Goal: Register for event/course: Register for event/course

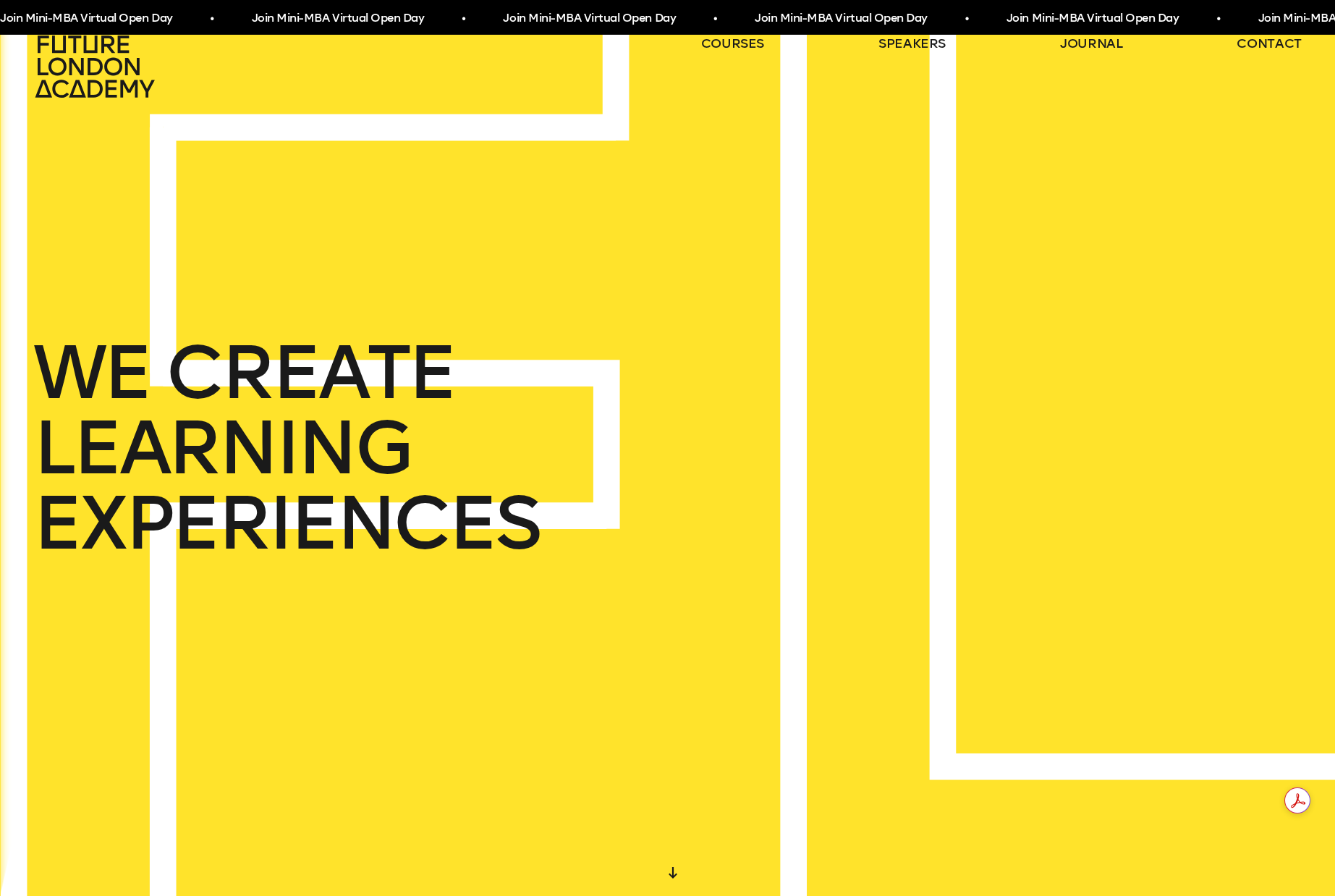
click at [584, 16] on span "Join Mini-MBA Virtual Open Day • Join Mini-MBA Virtual Open Day • Join Mini-MBA…" at bounding box center [628, 19] width 1258 height 27
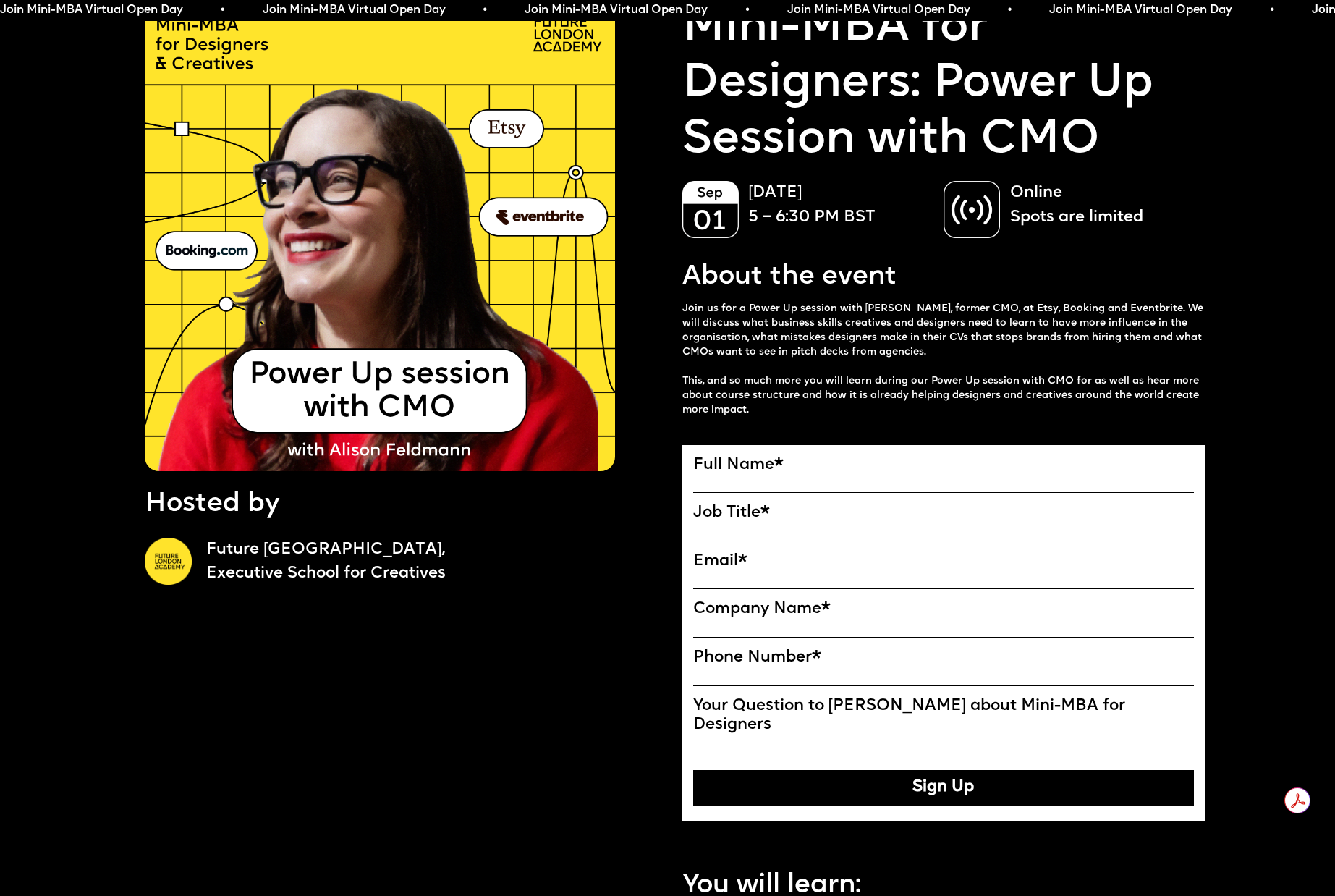
scroll to position [114, 0]
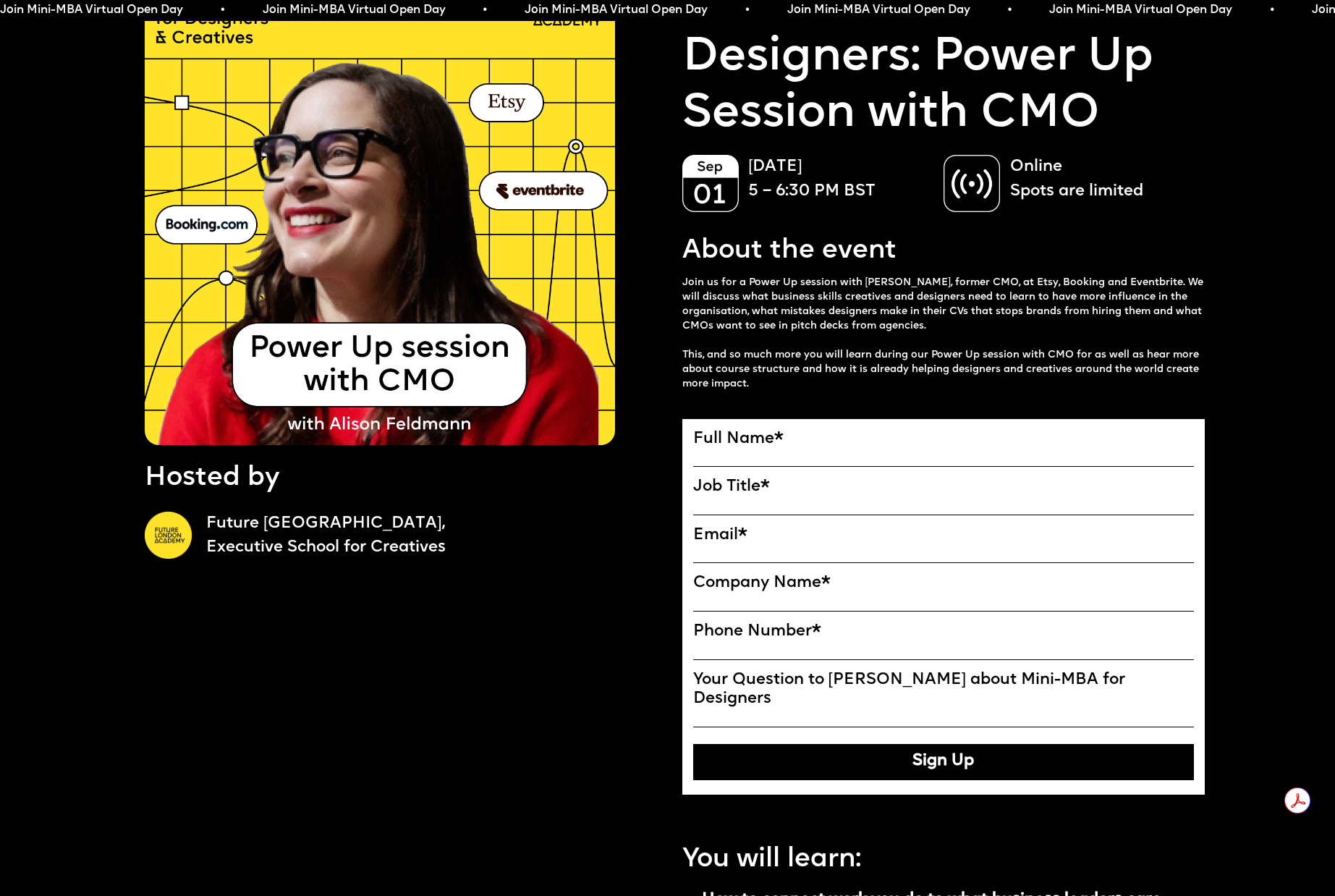
click at [816, 444] on label "Full Name *" at bounding box center [944, 439] width 501 height 19
click at [0, 0] on input "Full Name" at bounding box center [0, 0] width 0 height 0
click at [773, 451] on input "Full Name" at bounding box center [944, 457] width 501 height 18
type input "**********"
click at [798, 504] on input "Job Title" at bounding box center [944, 506] width 501 height 18
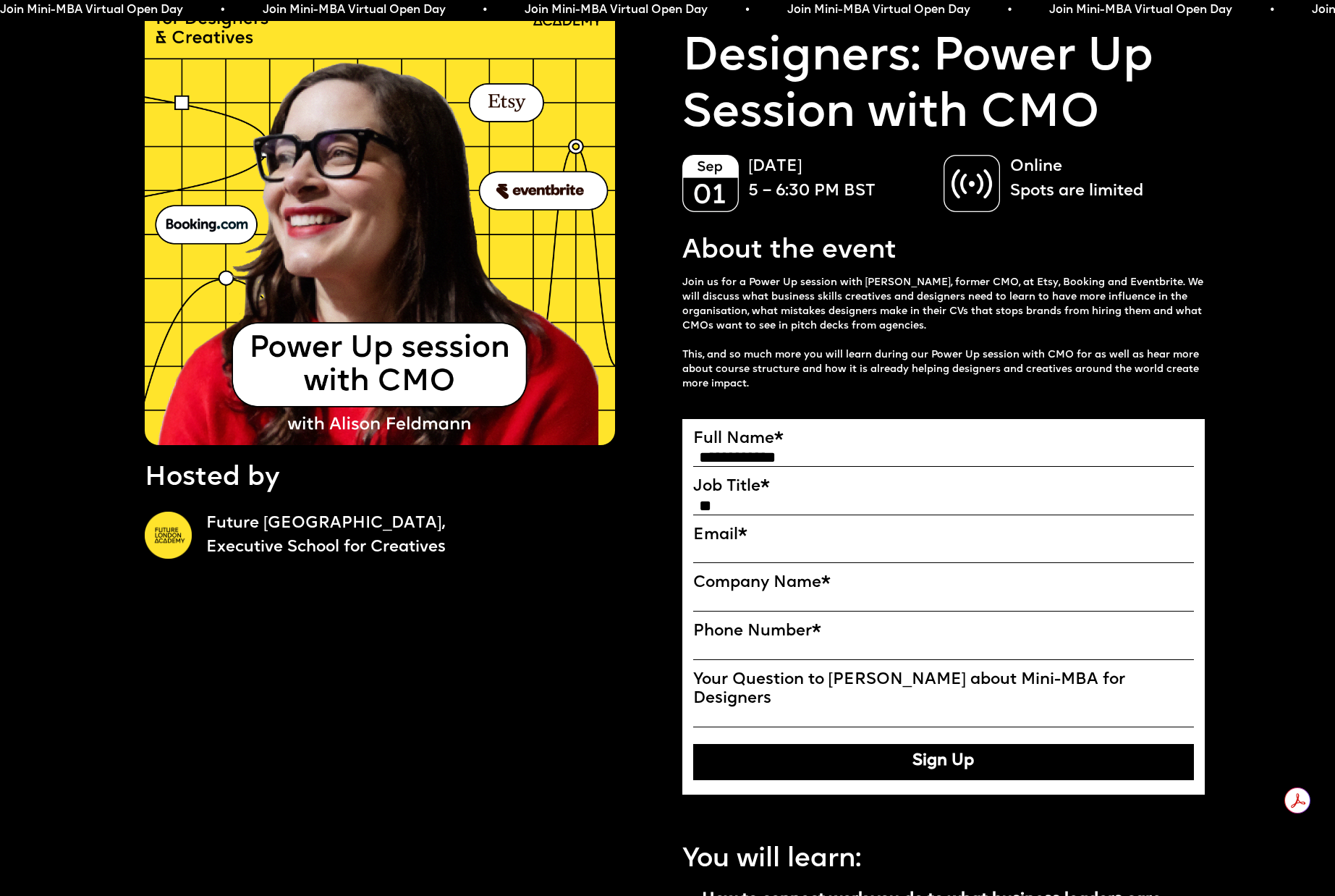
type input "*"
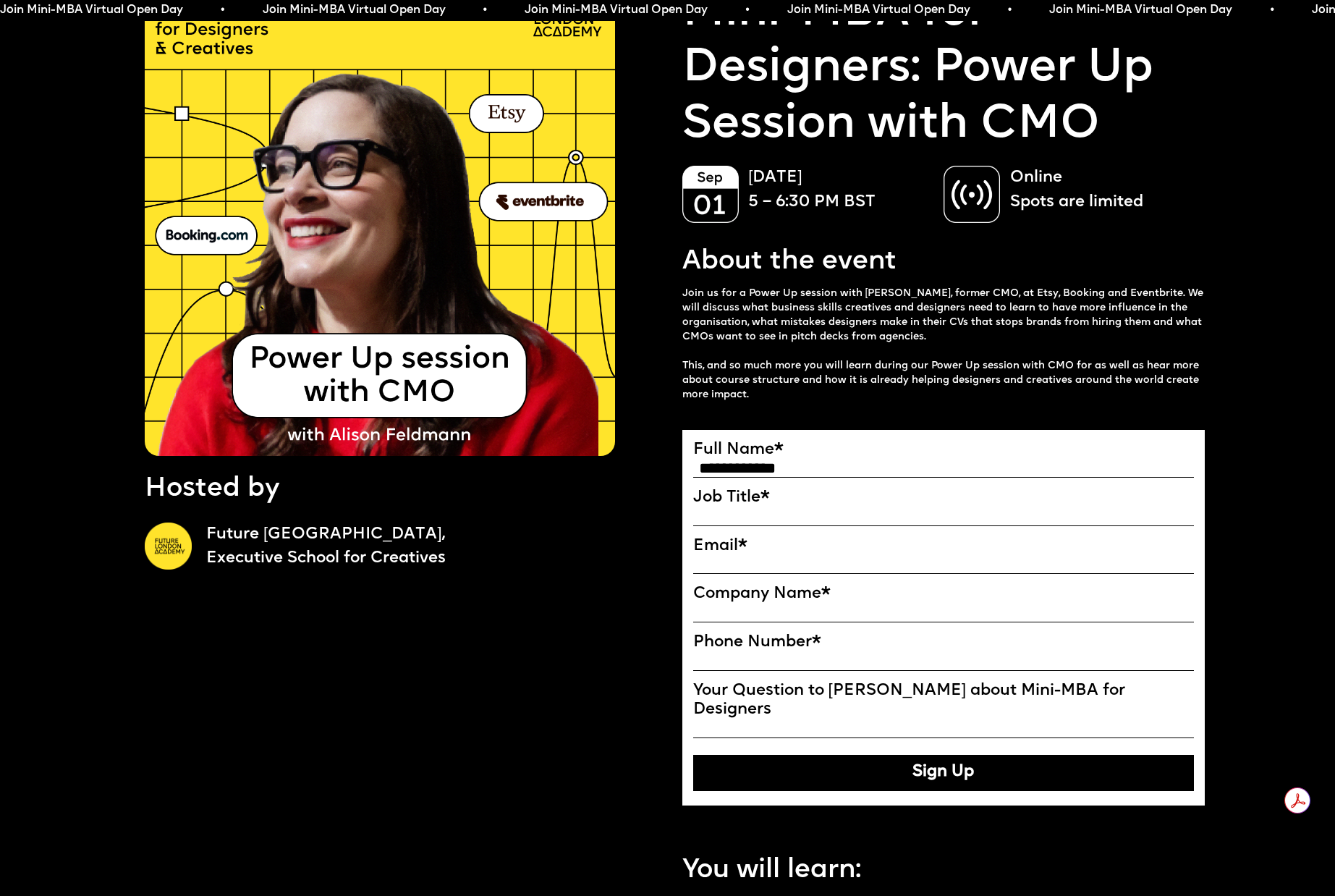
scroll to position [0, 0]
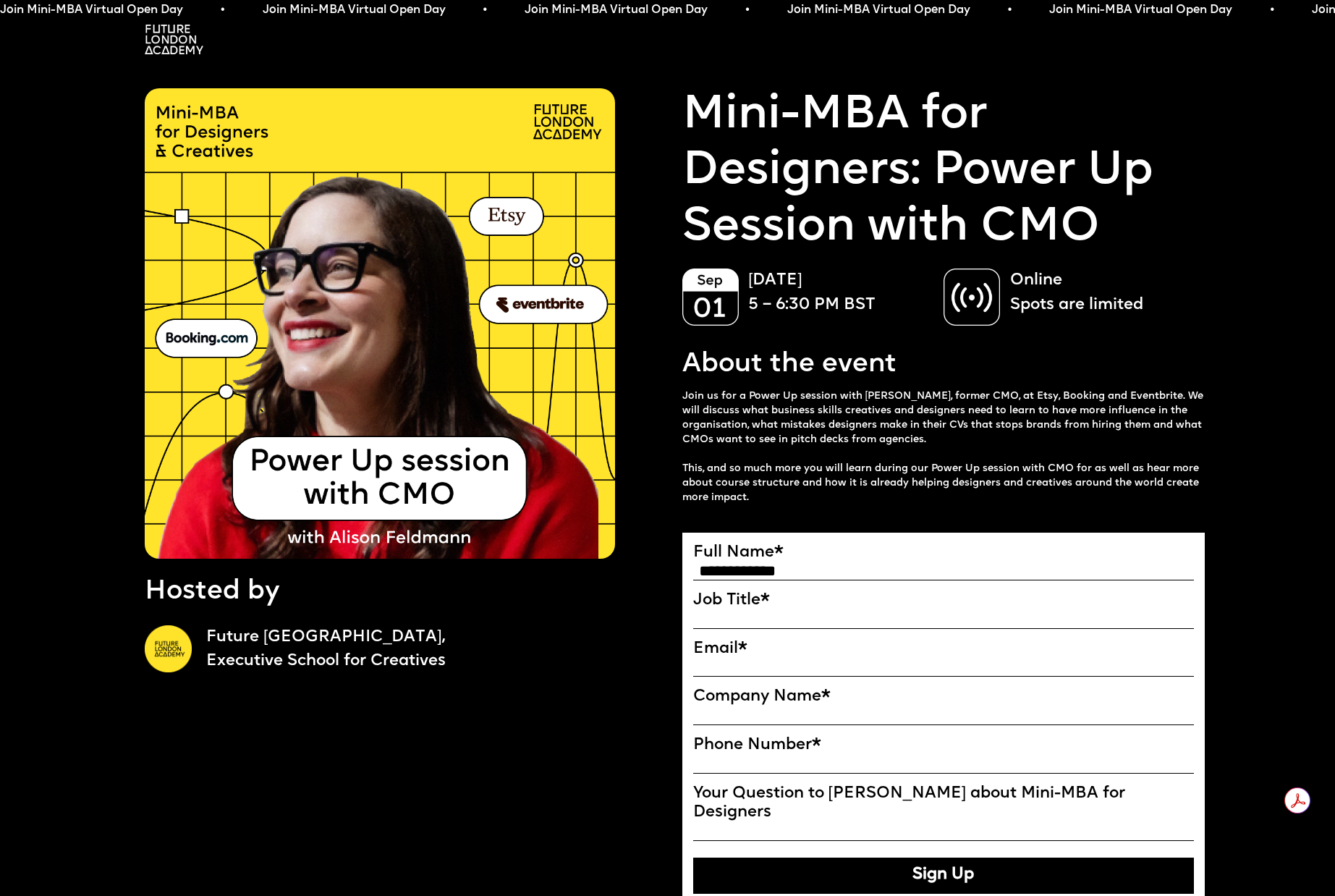
click at [735, 554] on label "Full Name *" at bounding box center [944, 553] width 501 height 19
click at [0, 0] on input "Full Name" at bounding box center [0, 0] width 0 height 0
click at [739, 617] on input "Job Title" at bounding box center [944, 619] width 501 height 18
type input "**********"
click at [814, 676] on input "Email*" at bounding box center [944, 667] width 501 height 18
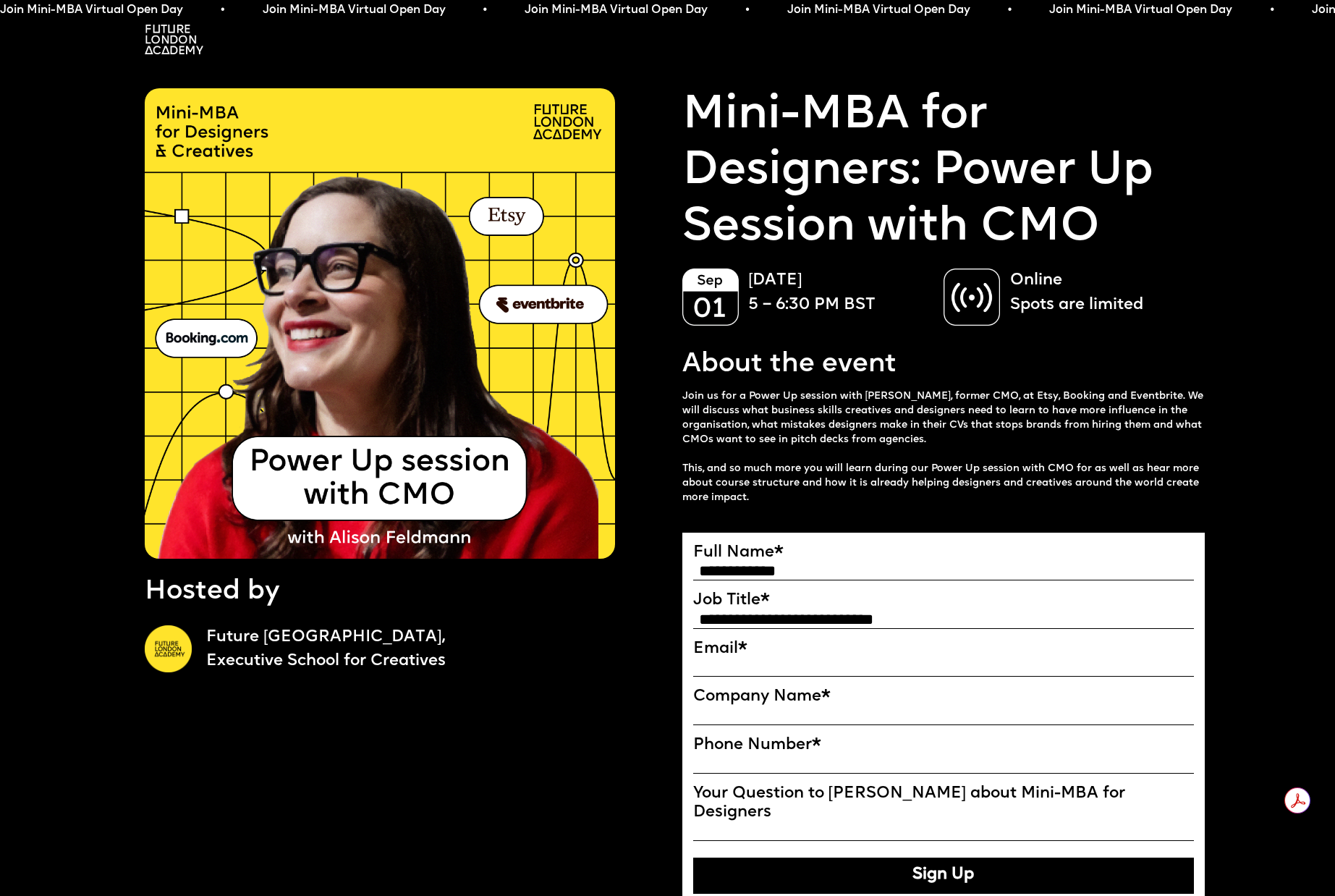
click at [820, 671] on input "Email*" at bounding box center [944, 667] width 501 height 18
type input "**********"
click at [793, 717] on input "Company Name" at bounding box center [944, 715] width 501 height 18
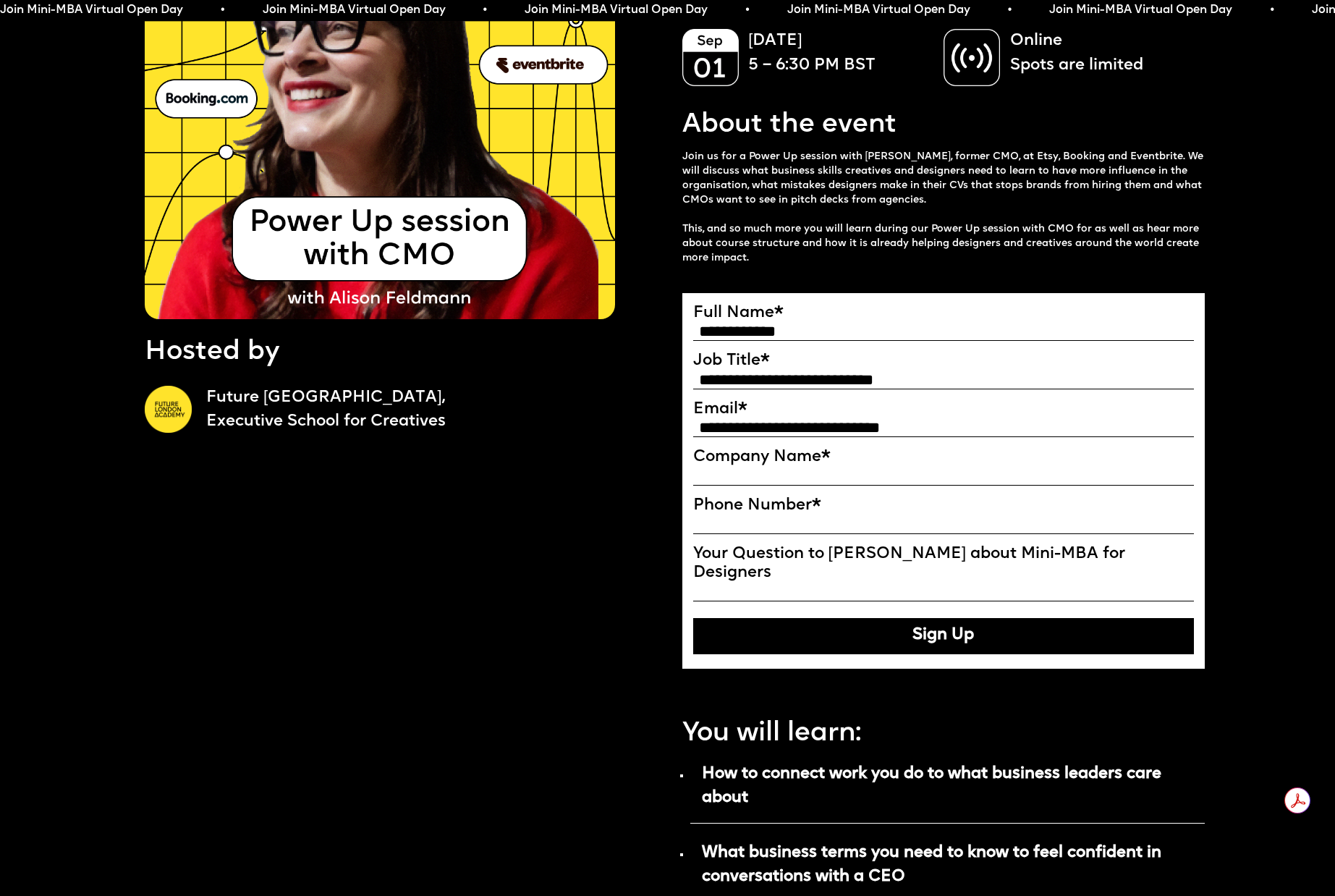
scroll to position [209, 0]
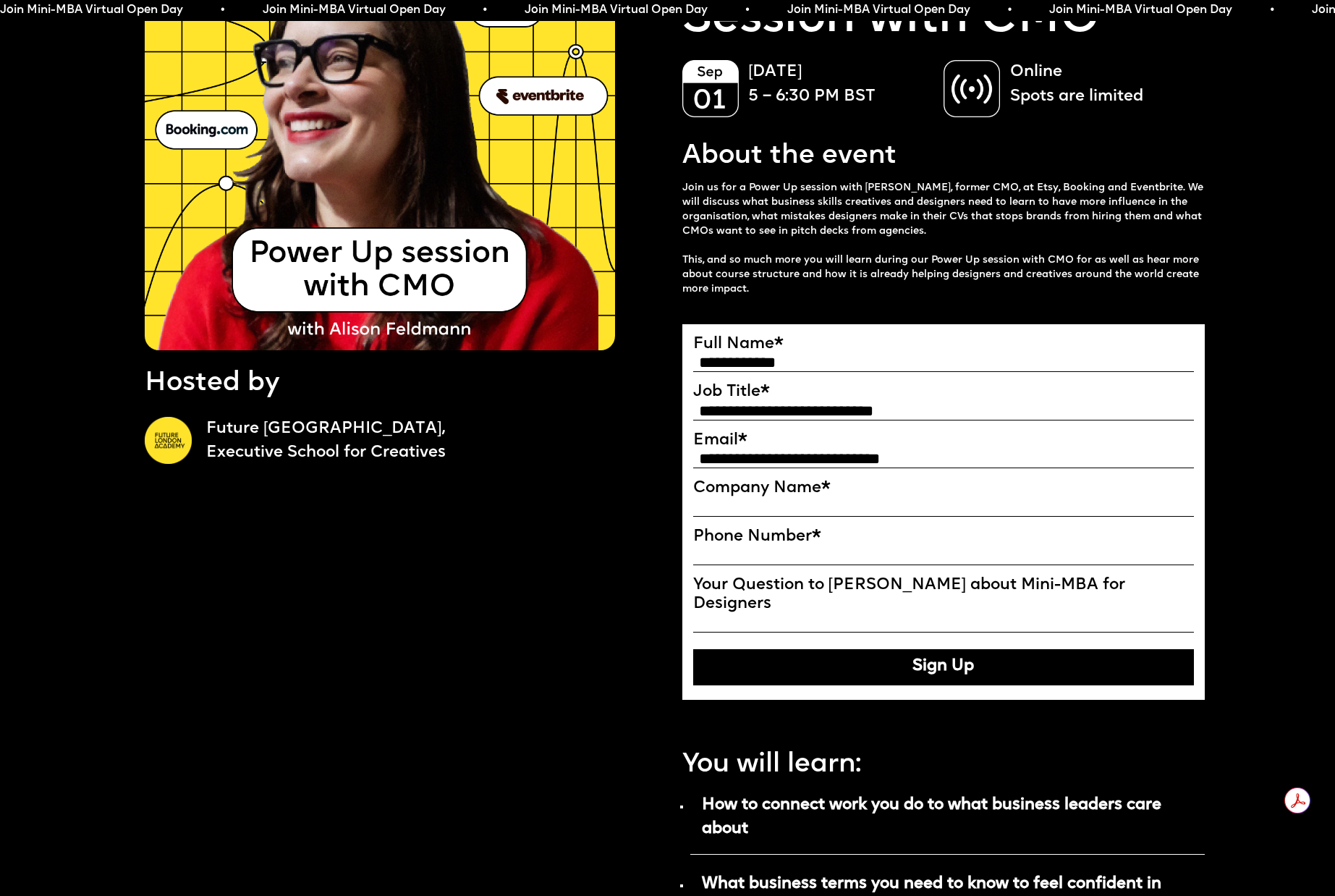
click at [738, 559] on input "Phone Number *" at bounding box center [944, 555] width 501 height 18
type input "**********"
click at [801, 501] on input "Company Name" at bounding box center [944, 507] width 501 height 18
type input "*"
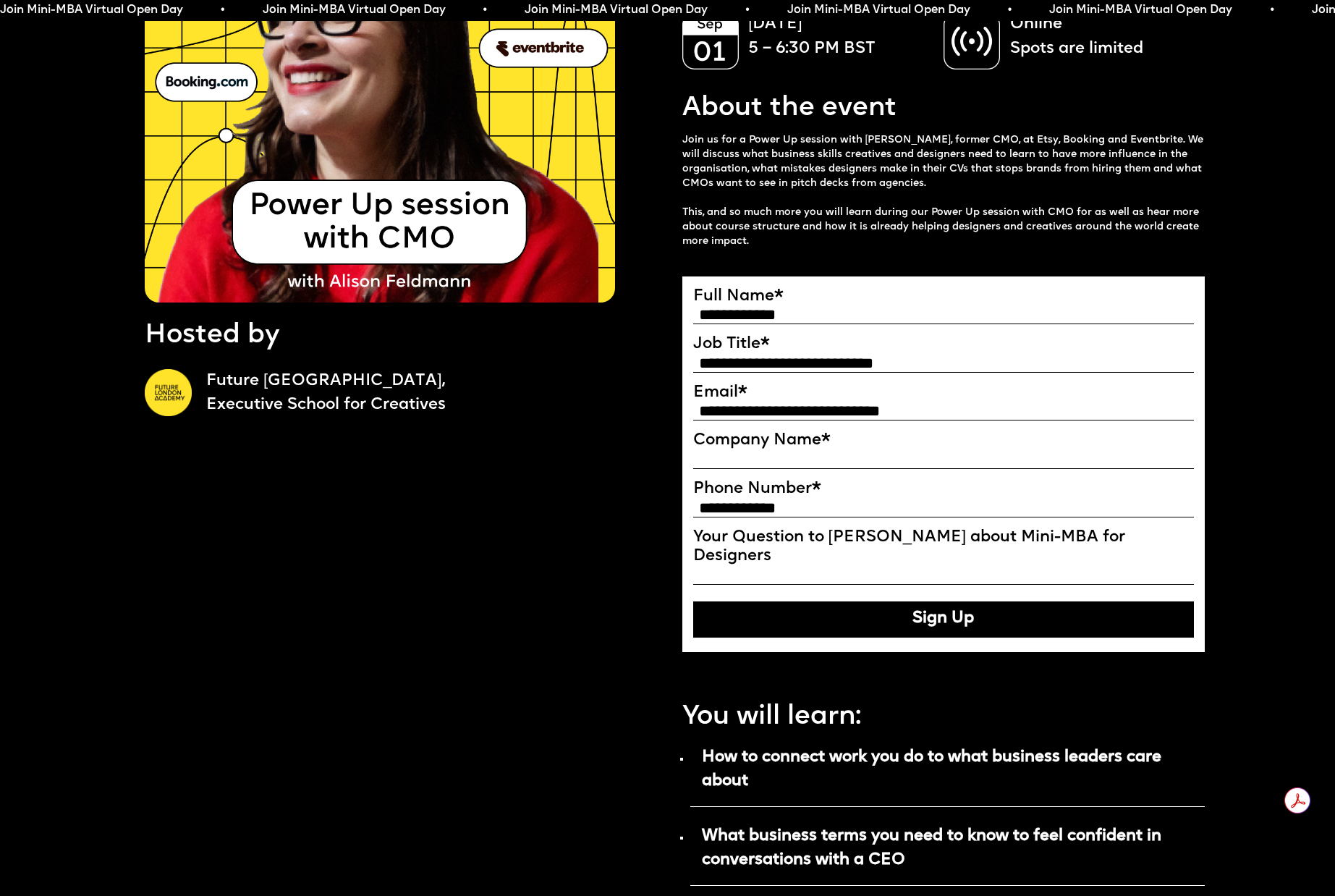
scroll to position [243, 0]
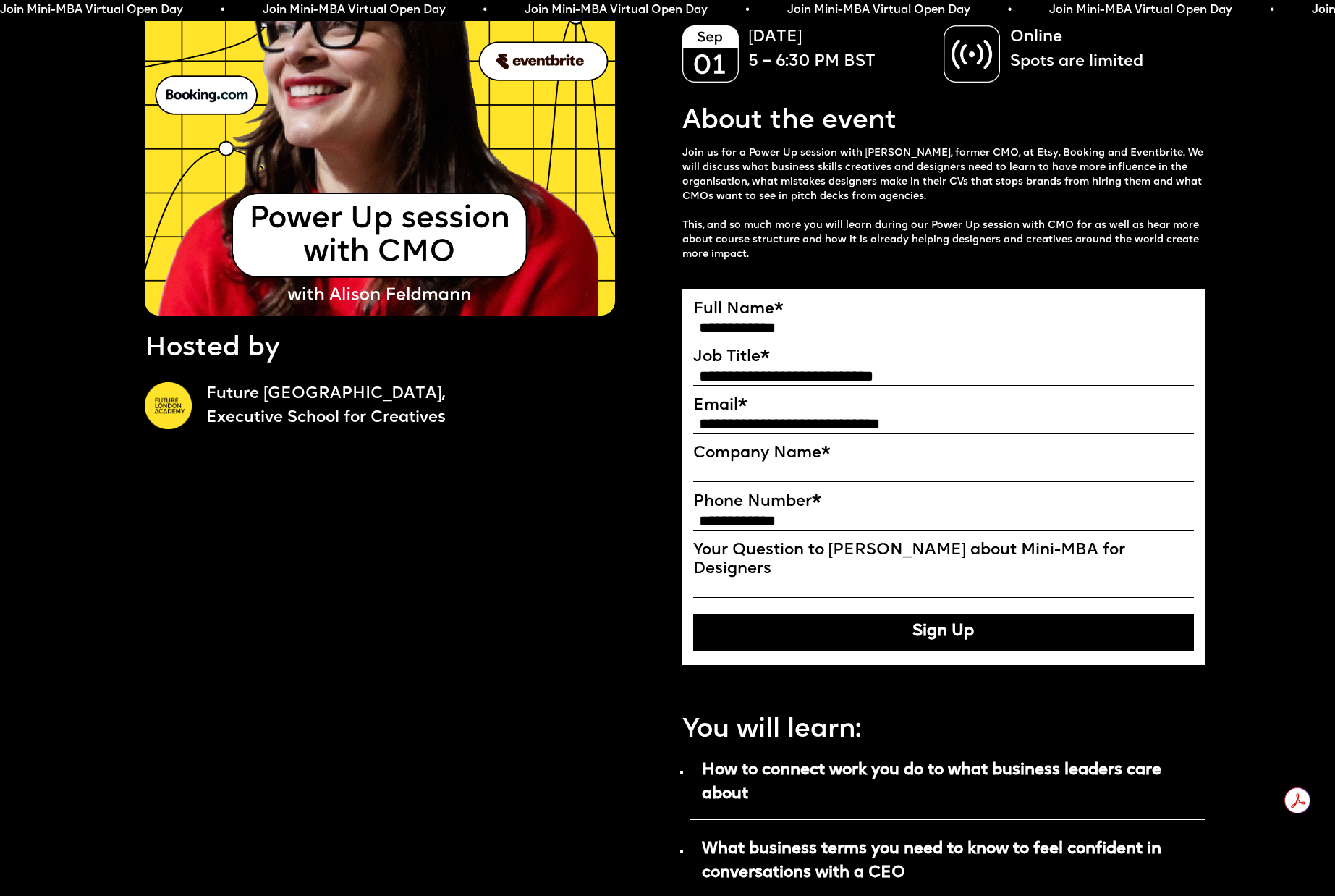
click at [794, 477] on input "Company Name" at bounding box center [944, 472] width 501 height 18
click at [700, 474] on input "**" at bounding box center [944, 472] width 501 height 18
type input "**"
click at [895, 620] on button "Sign Up" at bounding box center [944, 632] width 501 height 36
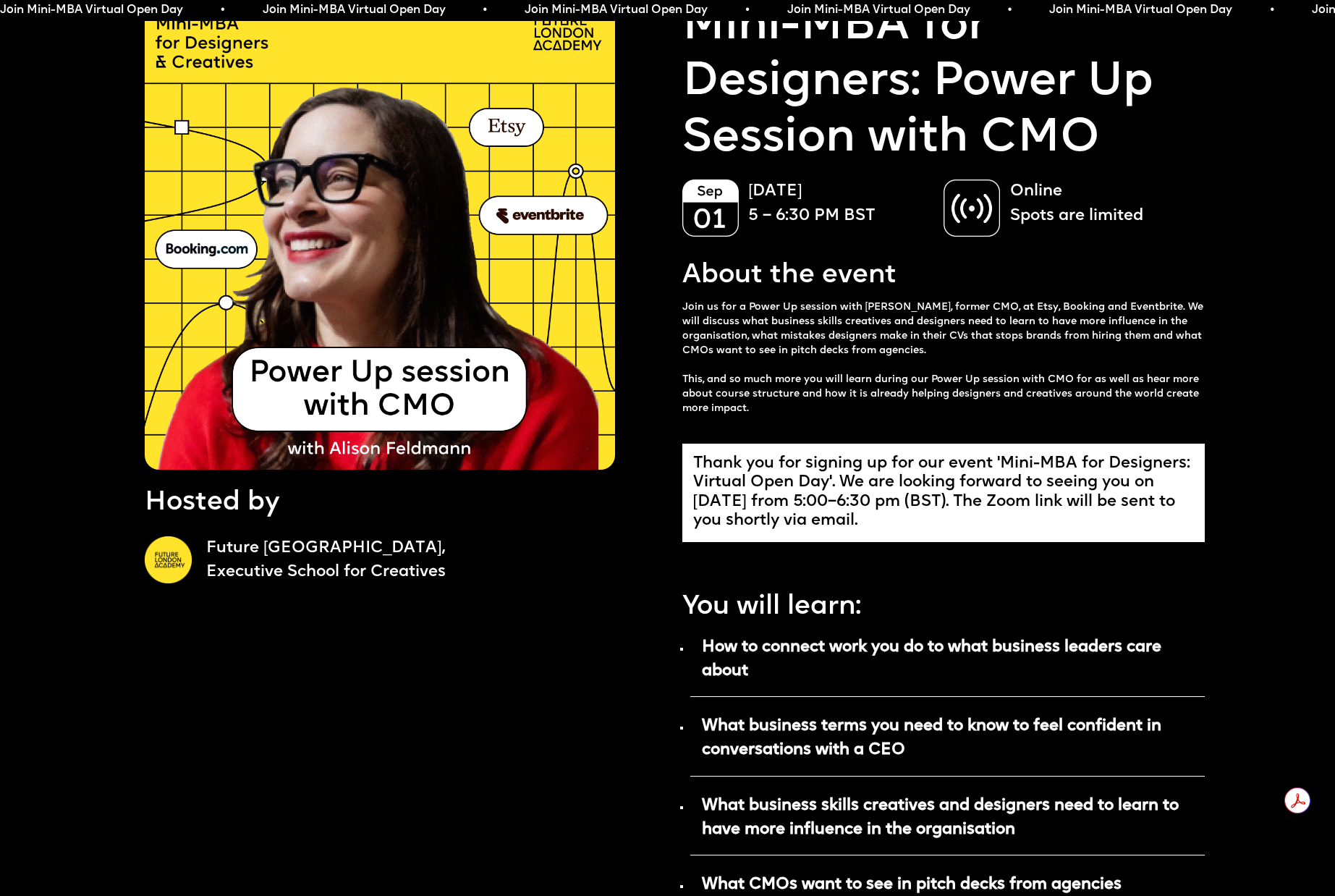
scroll to position [0, 0]
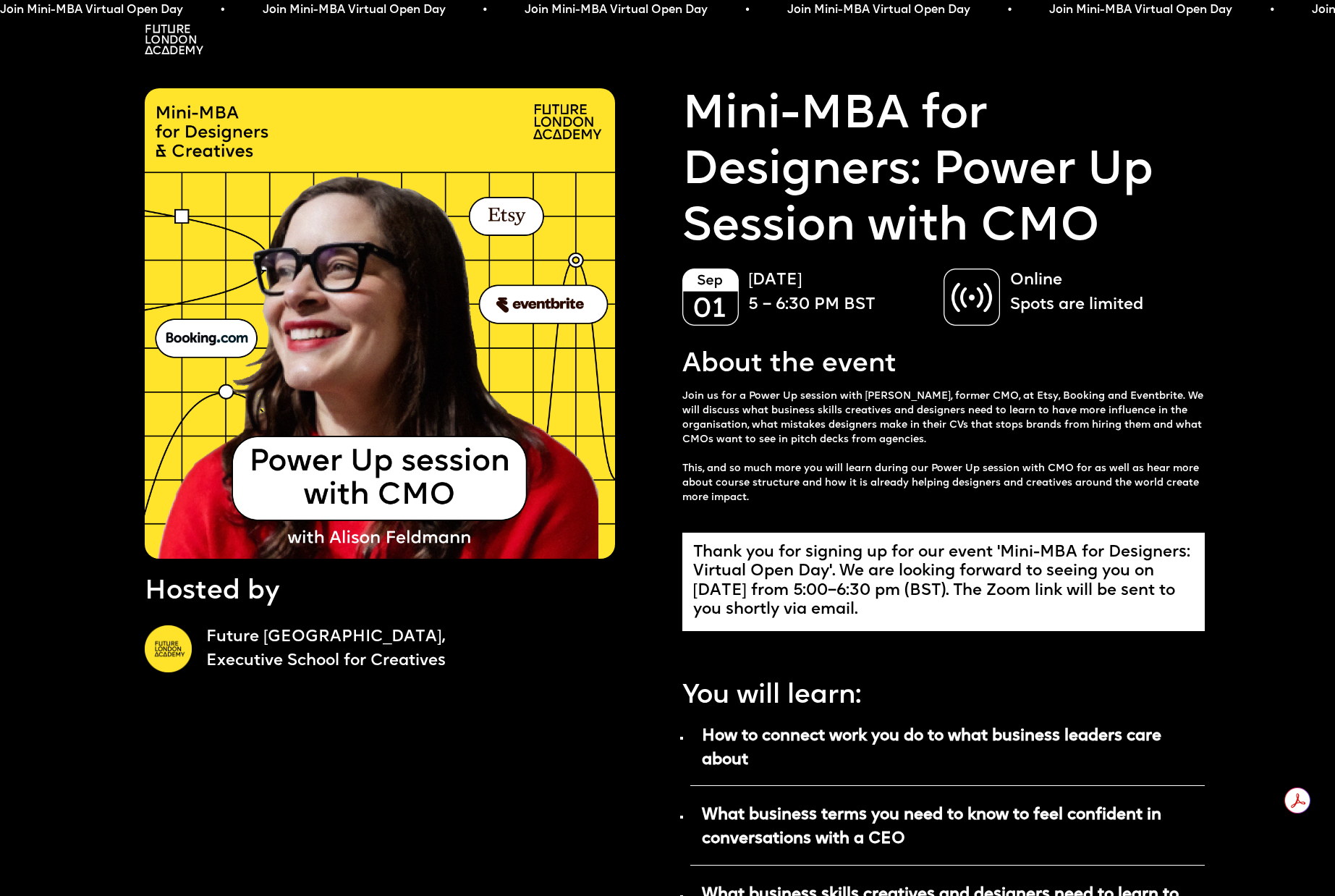
click at [174, 50] on img at bounding box center [174, 39] width 59 height 29
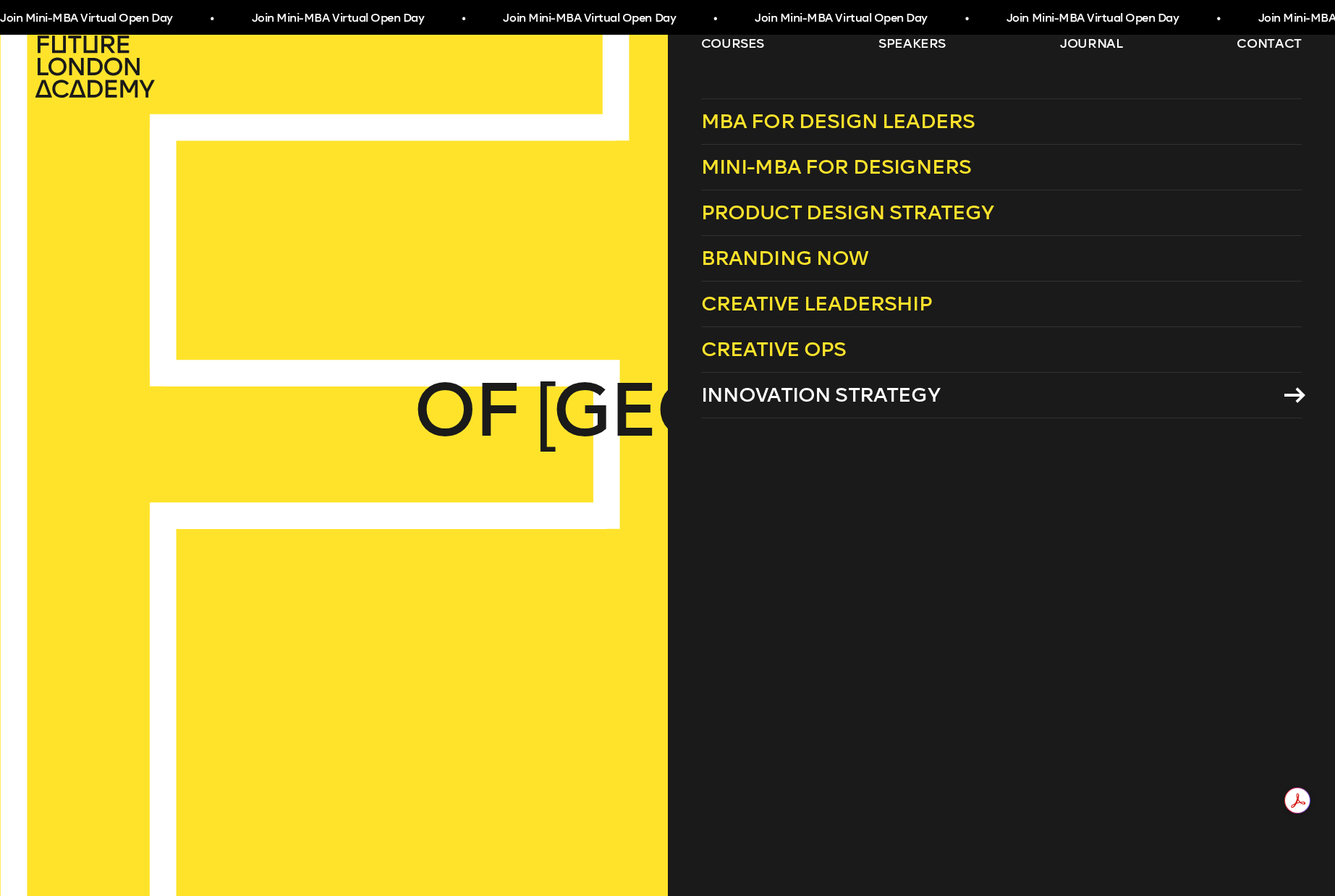
click at [801, 390] on span "Innovation Strategy" at bounding box center [820, 395] width 239 height 24
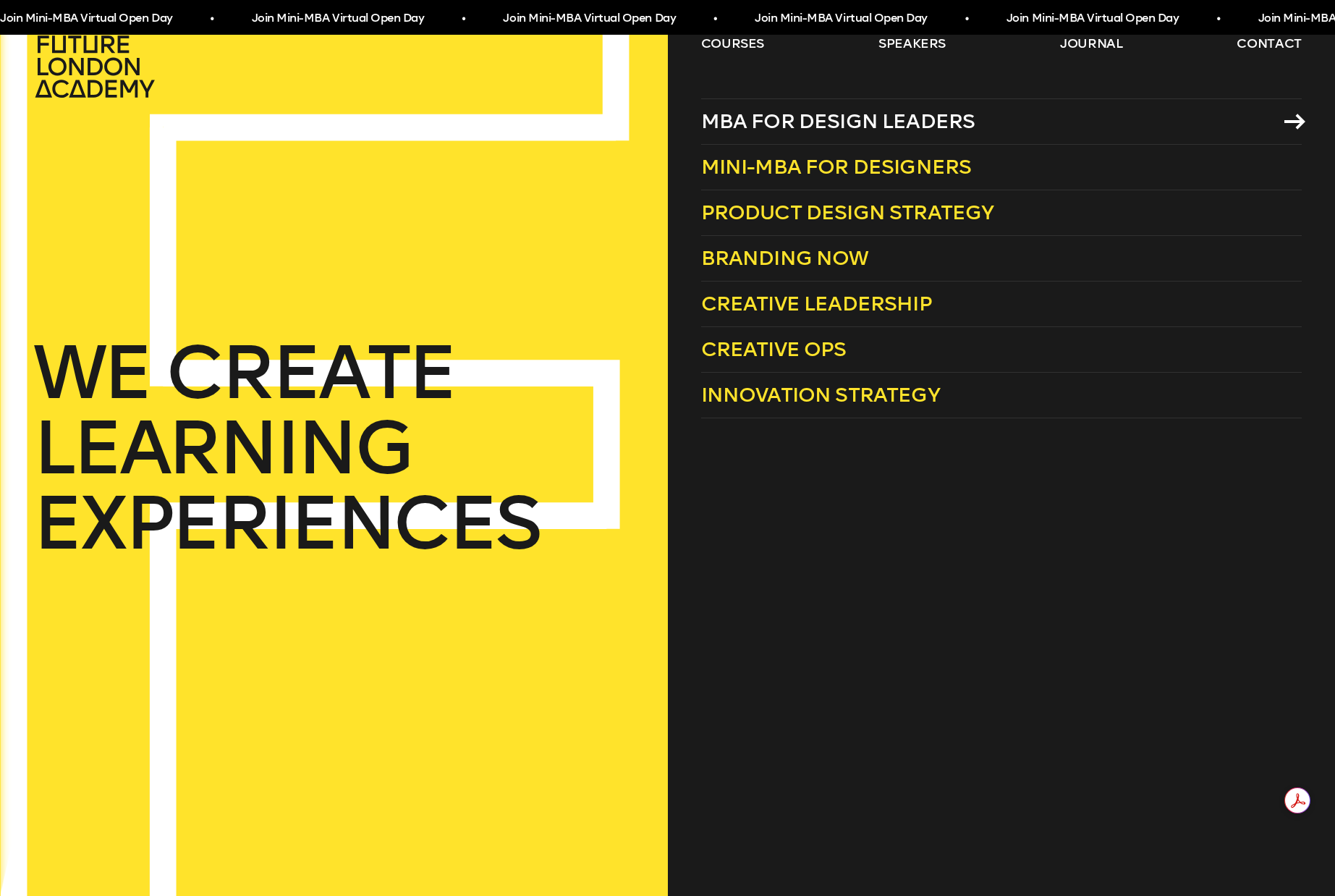
click at [764, 117] on span "MBA for Design Leaders" at bounding box center [838, 121] width 274 height 24
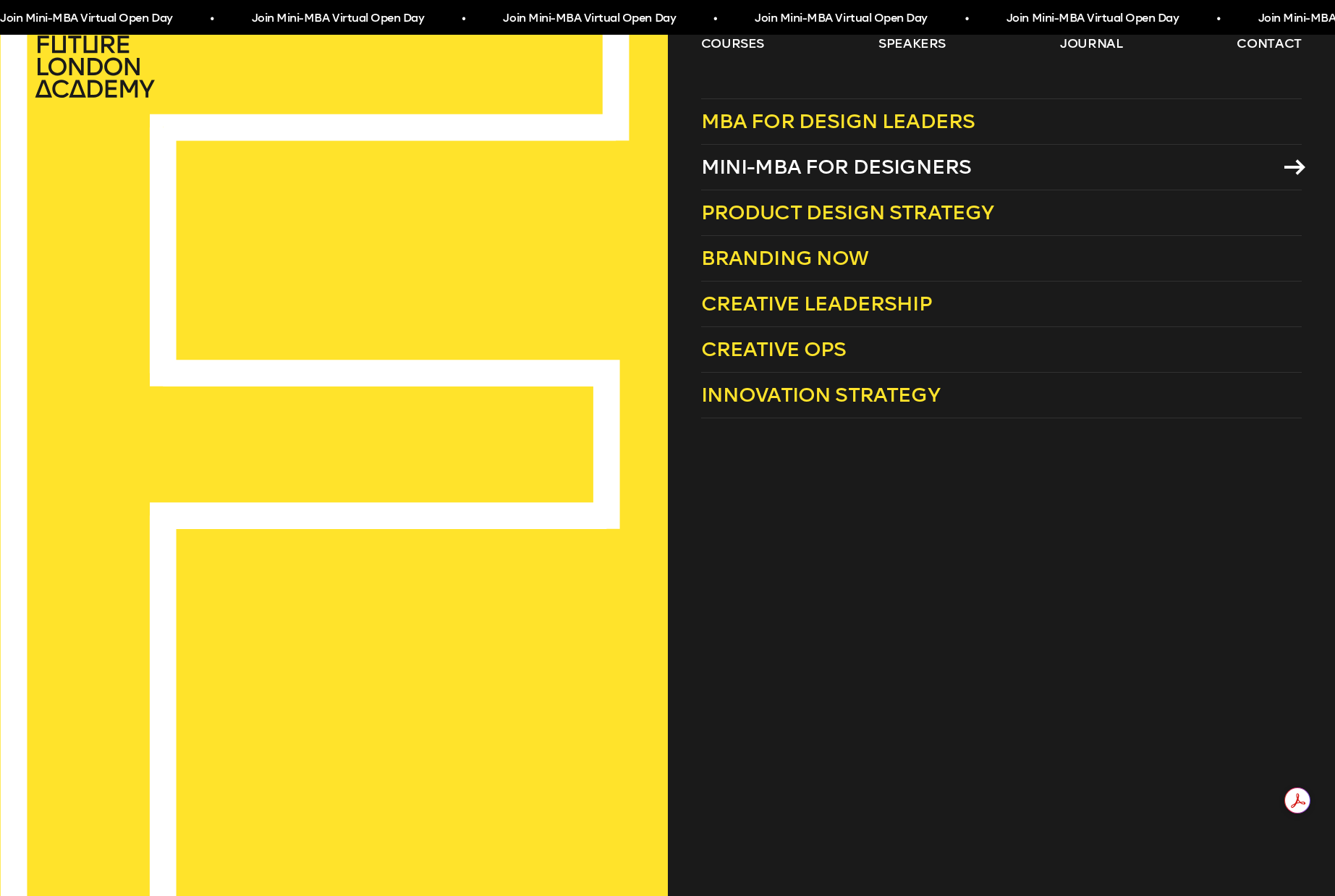
click at [793, 166] on span "Mini-MBA for Designers" at bounding box center [836, 167] width 271 height 24
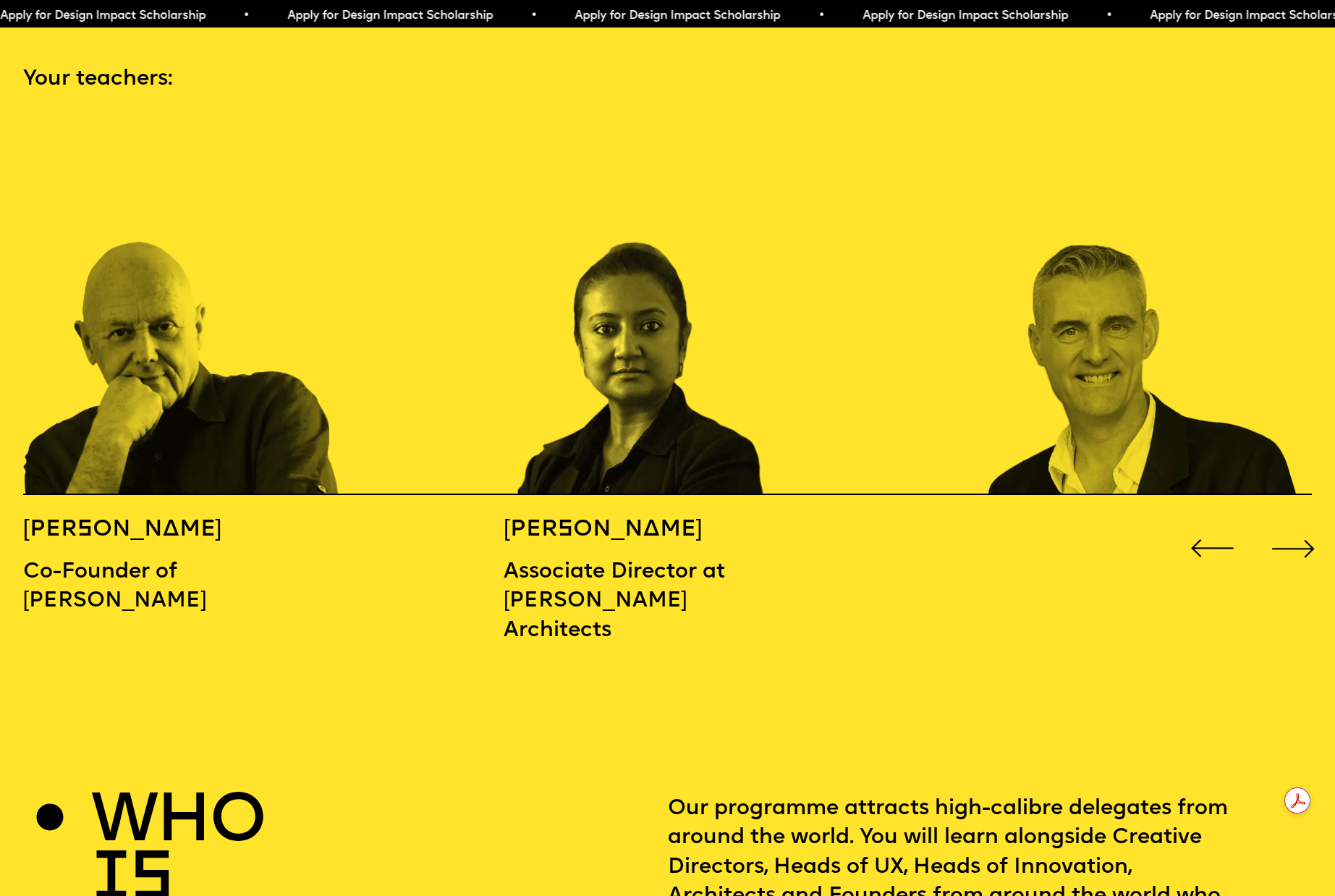
scroll to position [2044, 0]
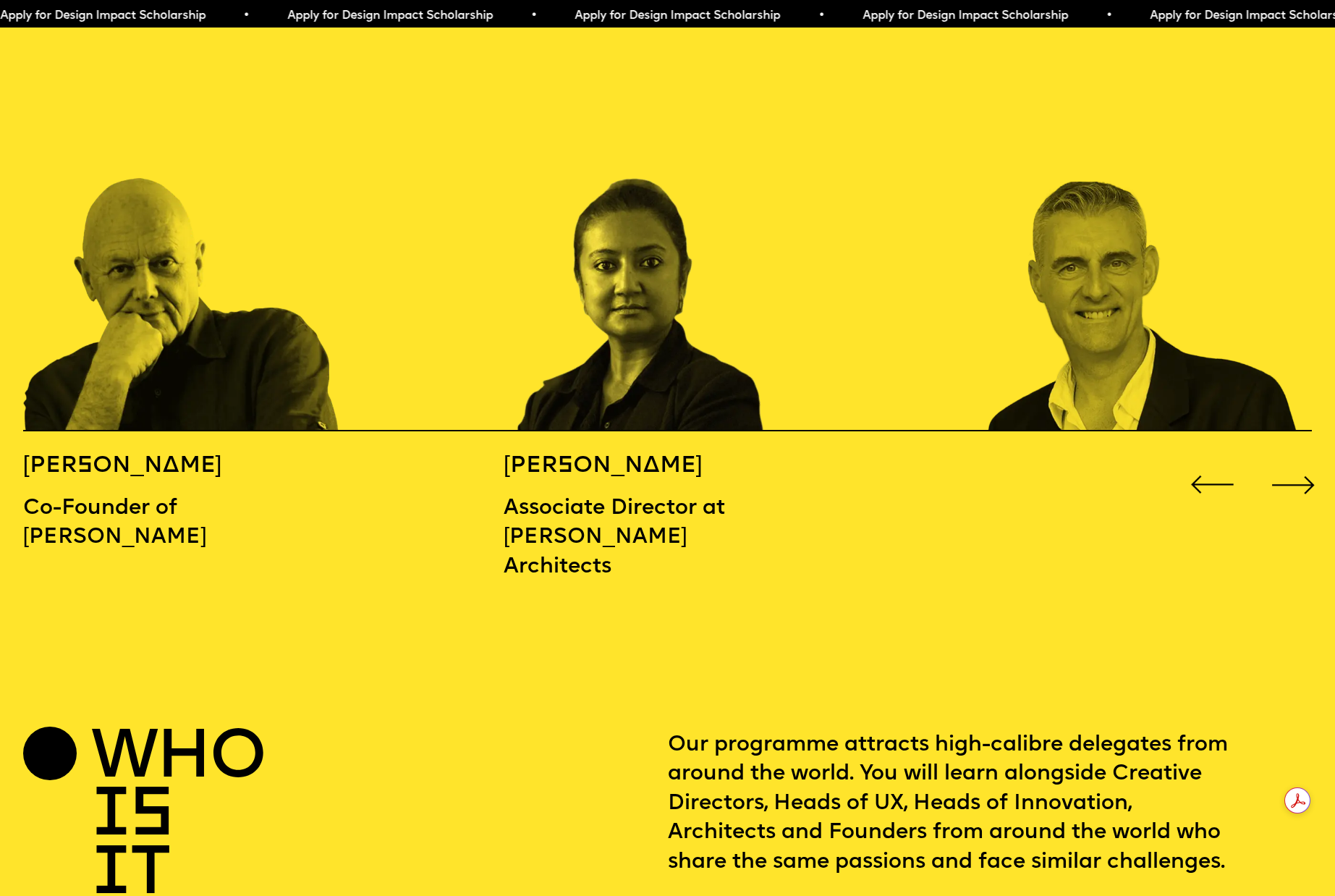
click at [1297, 458] on div "Next slide" at bounding box center [1293, 485] width 54 height 54
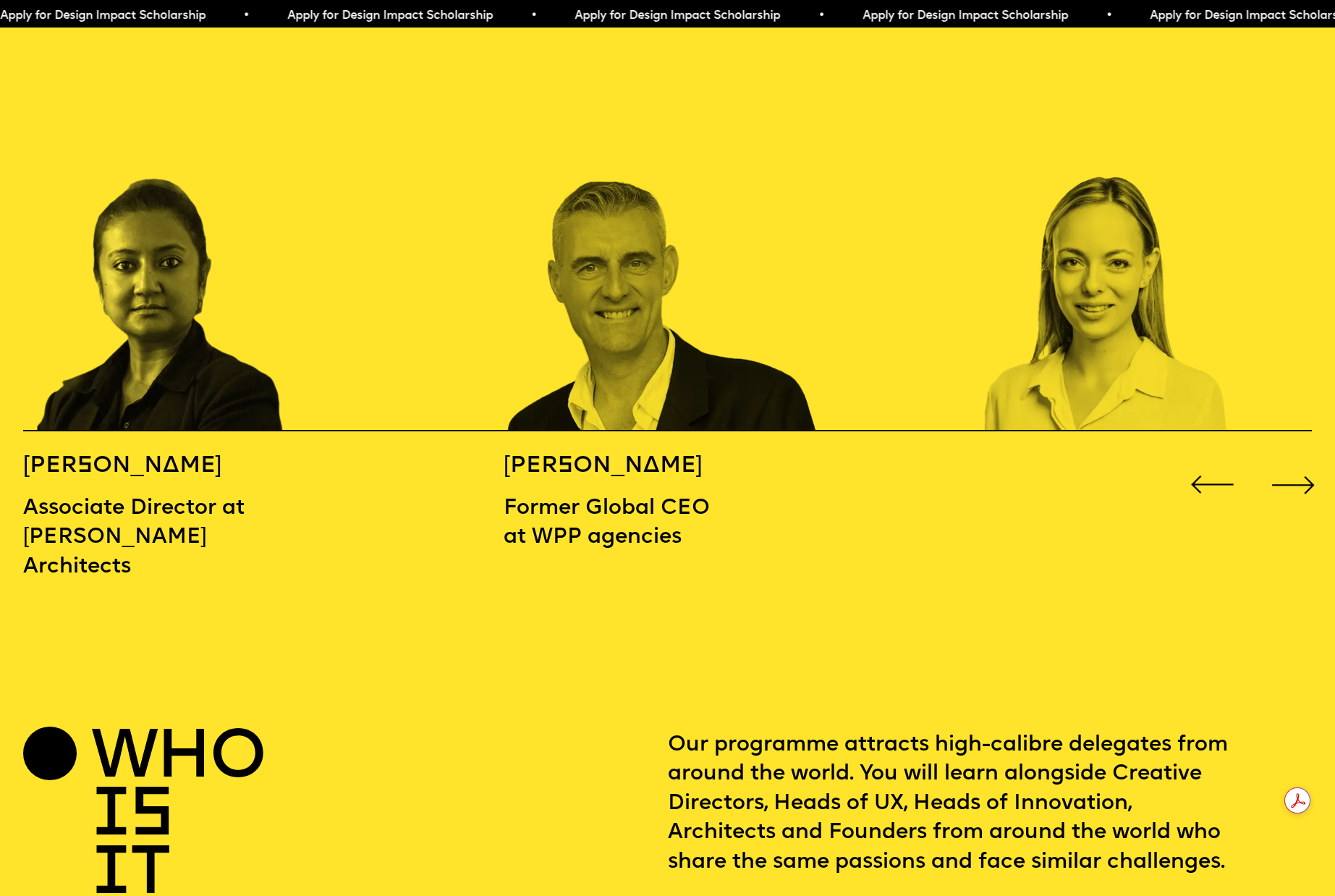
click at [1297, 458] on div "Next slide" at bounding box center [1293, 485] width 54 height 54
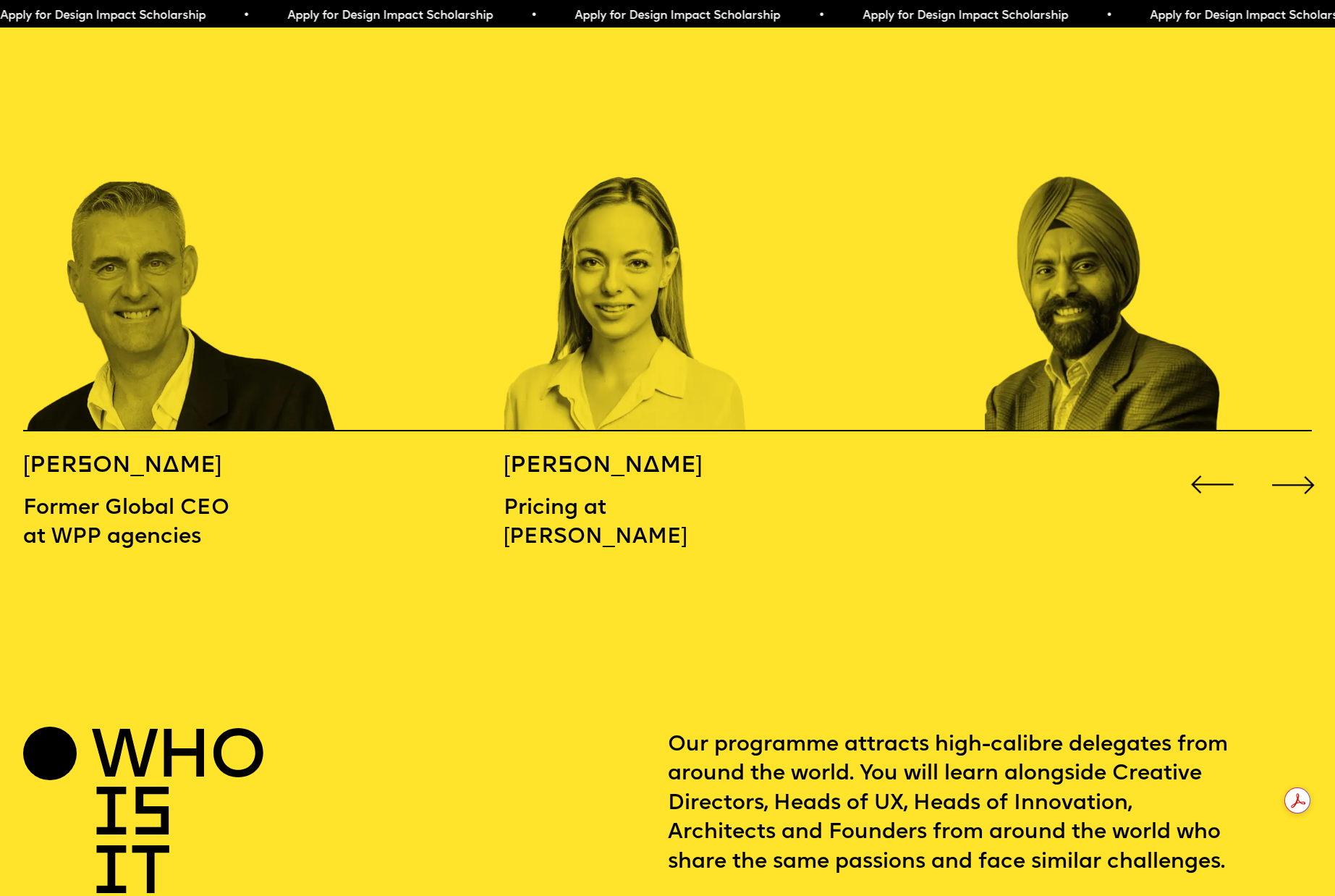
scroll to position [2045, 0]
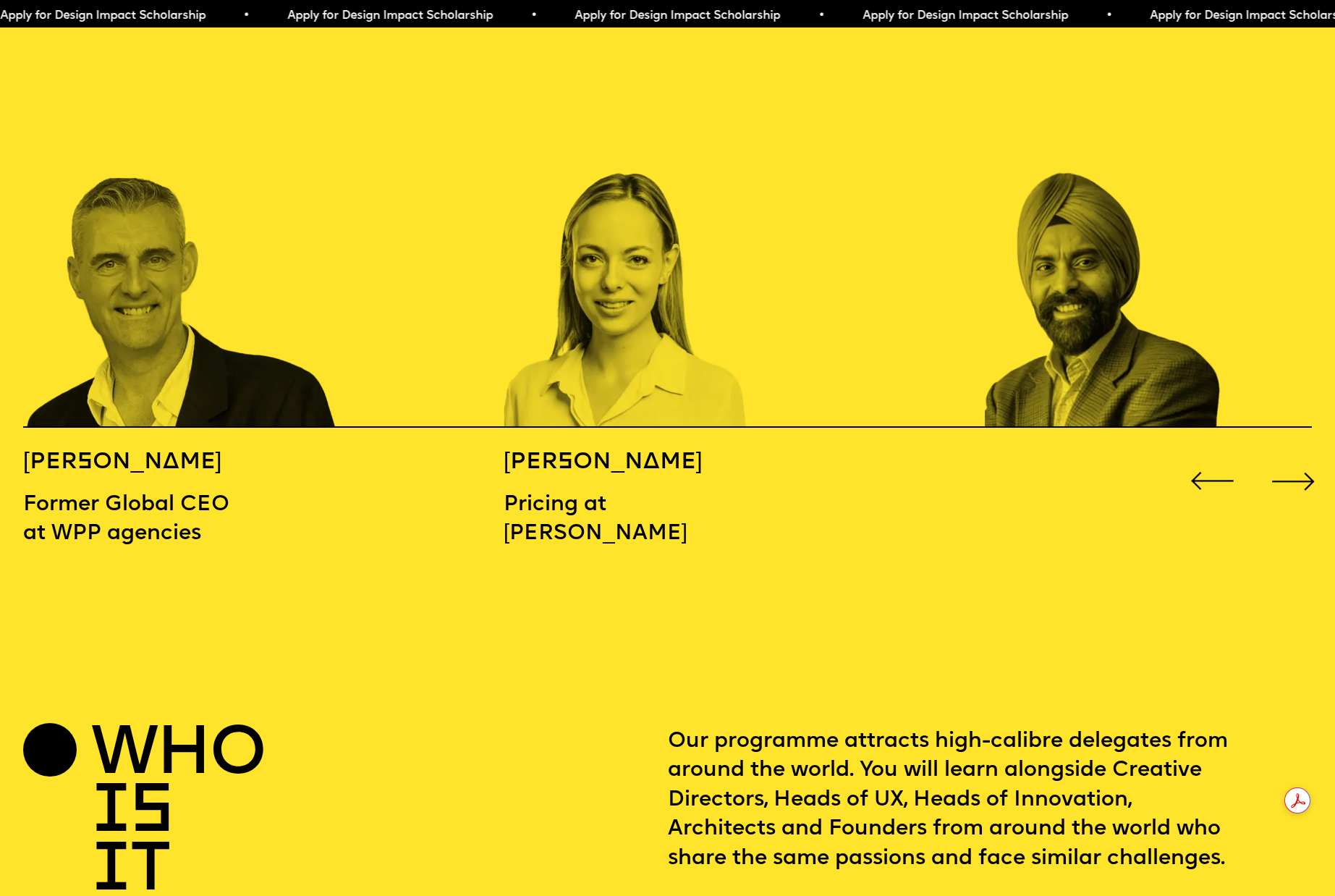
click at [1295, 454] on div "Next slide" at bounding box center [1293, 481] width 54 height 54
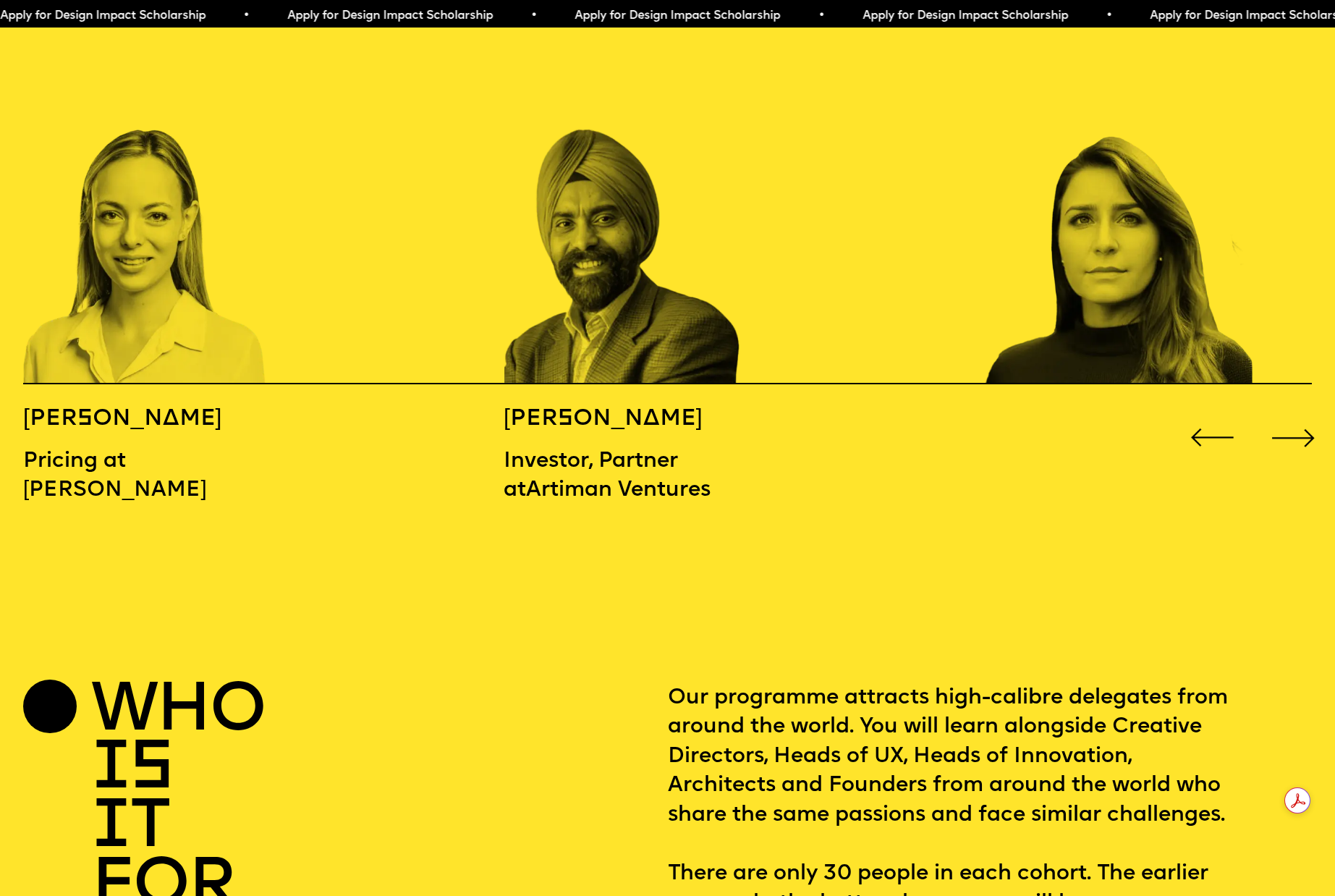
scroll to position [2092, 0]
click at [1284, 411] on div "Next slide" at bounding box center [1293, 437] width 54 height 54
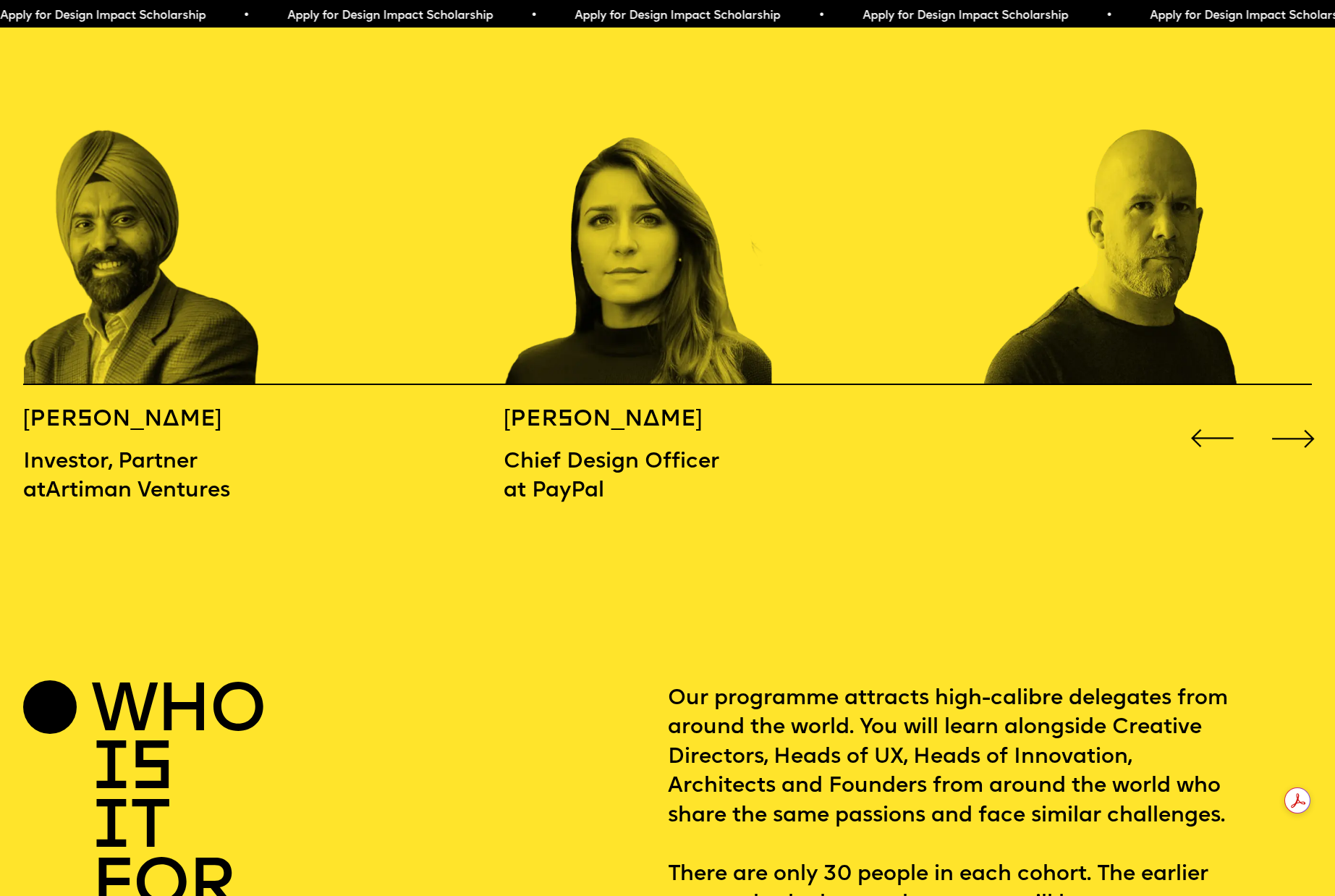
scroll to position [2089, 0]
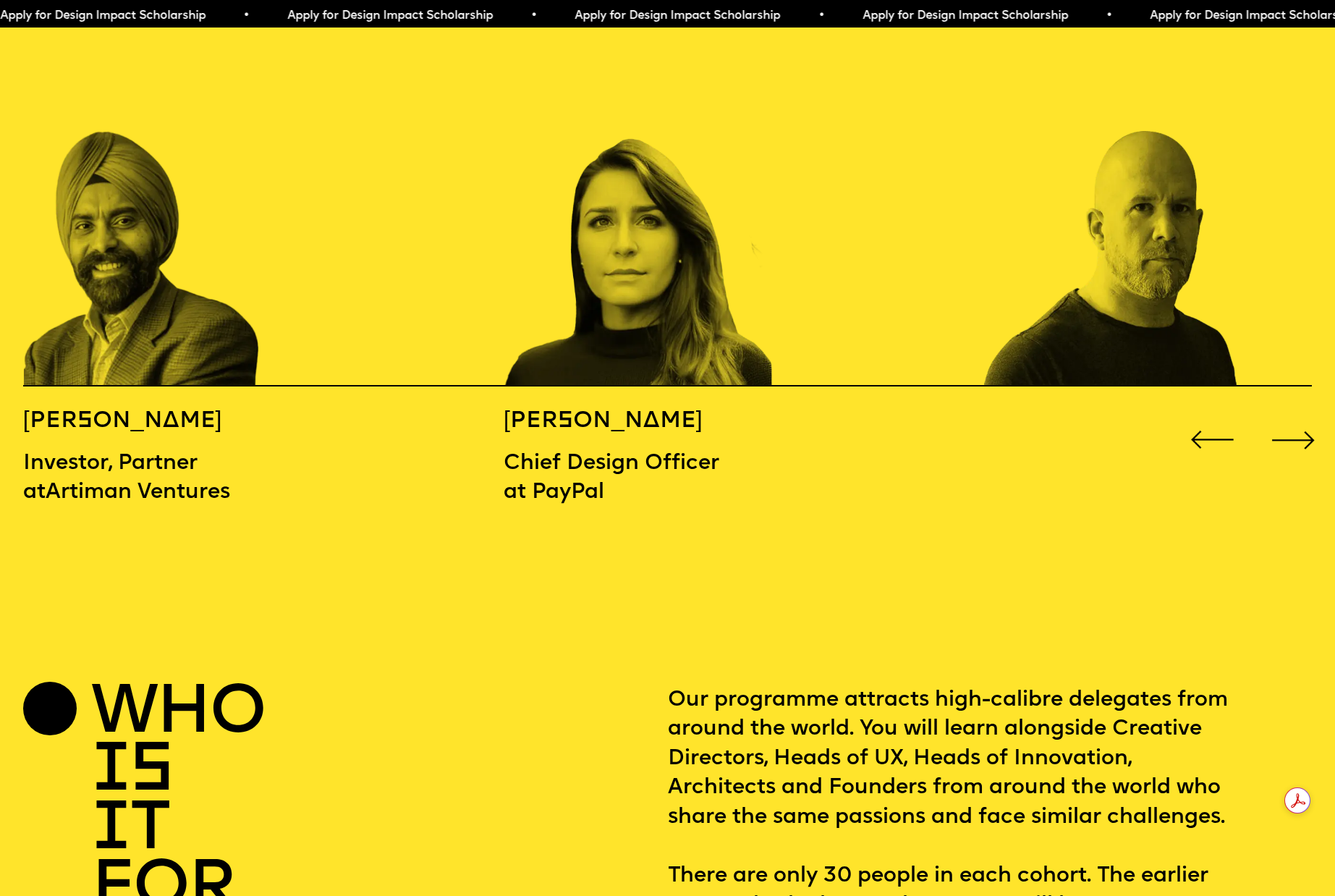
click at [1284, 413] on div "Next slide" at bounding box center [1293, 440] width 54 height 54
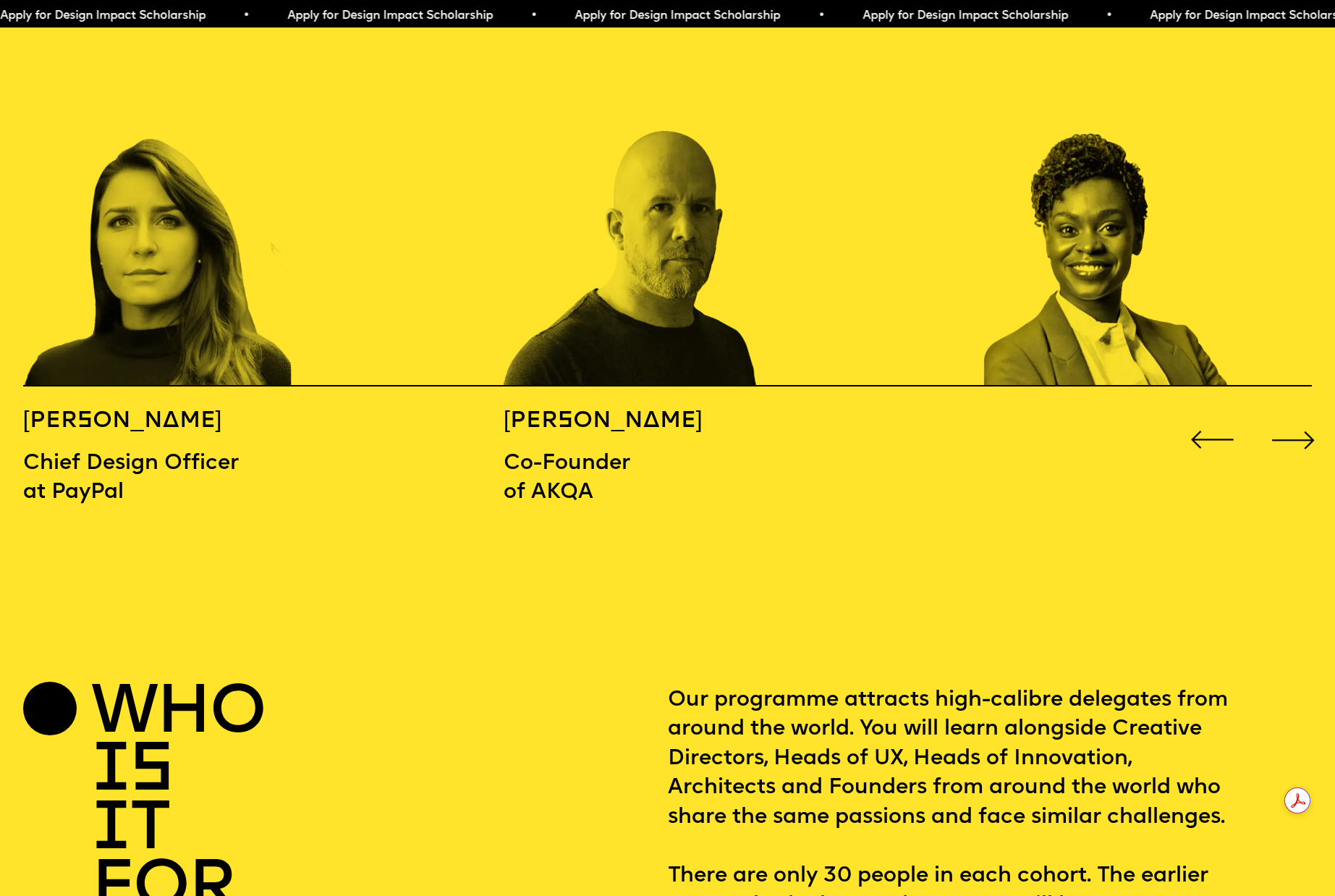
click at [1284, 413] on div "Next slide" at bounding box center [1293, 440] width 54 height 54
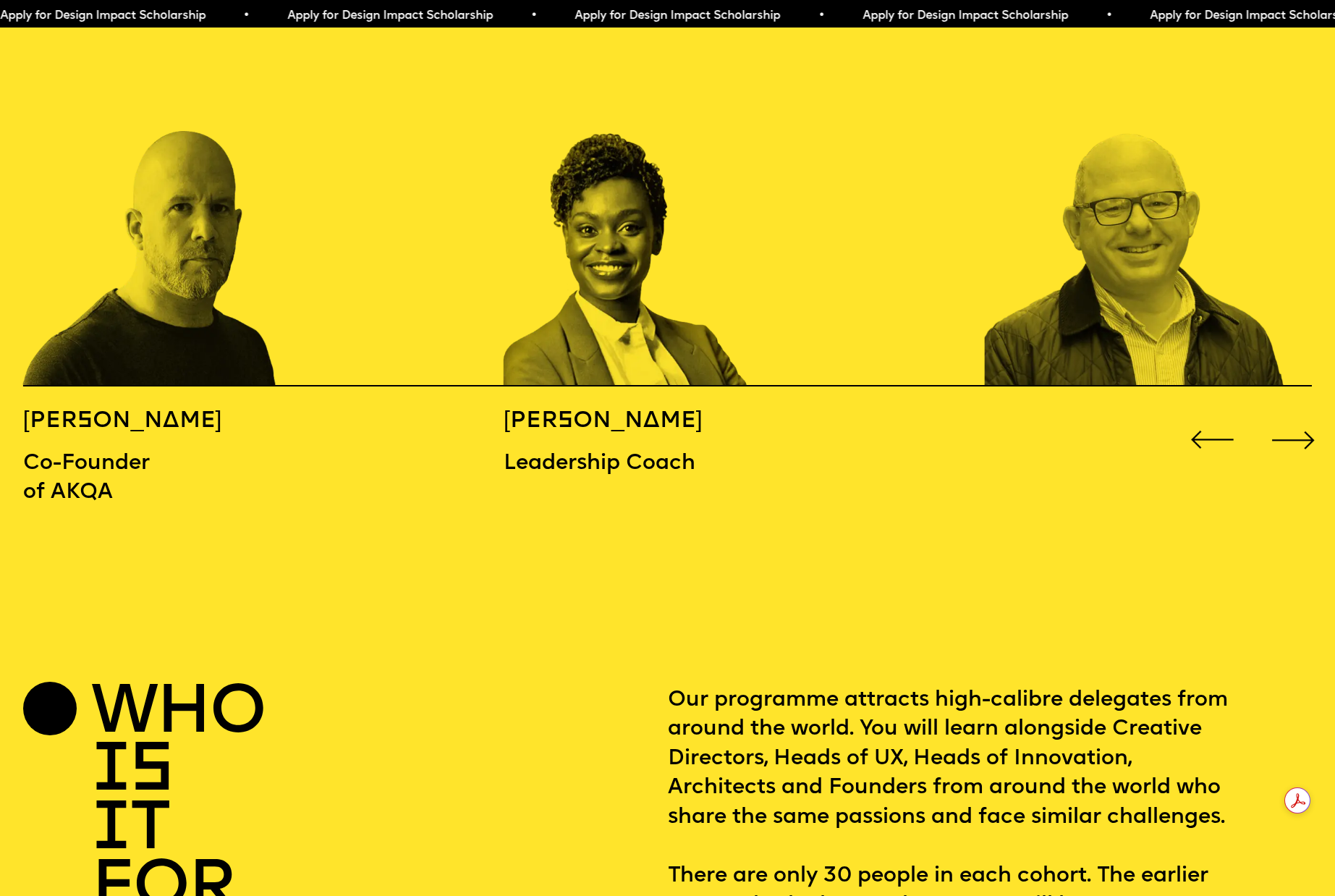
click at [1197, 413] on div "Previous slide" at bounding box center [1212, 440] width 54 height 54
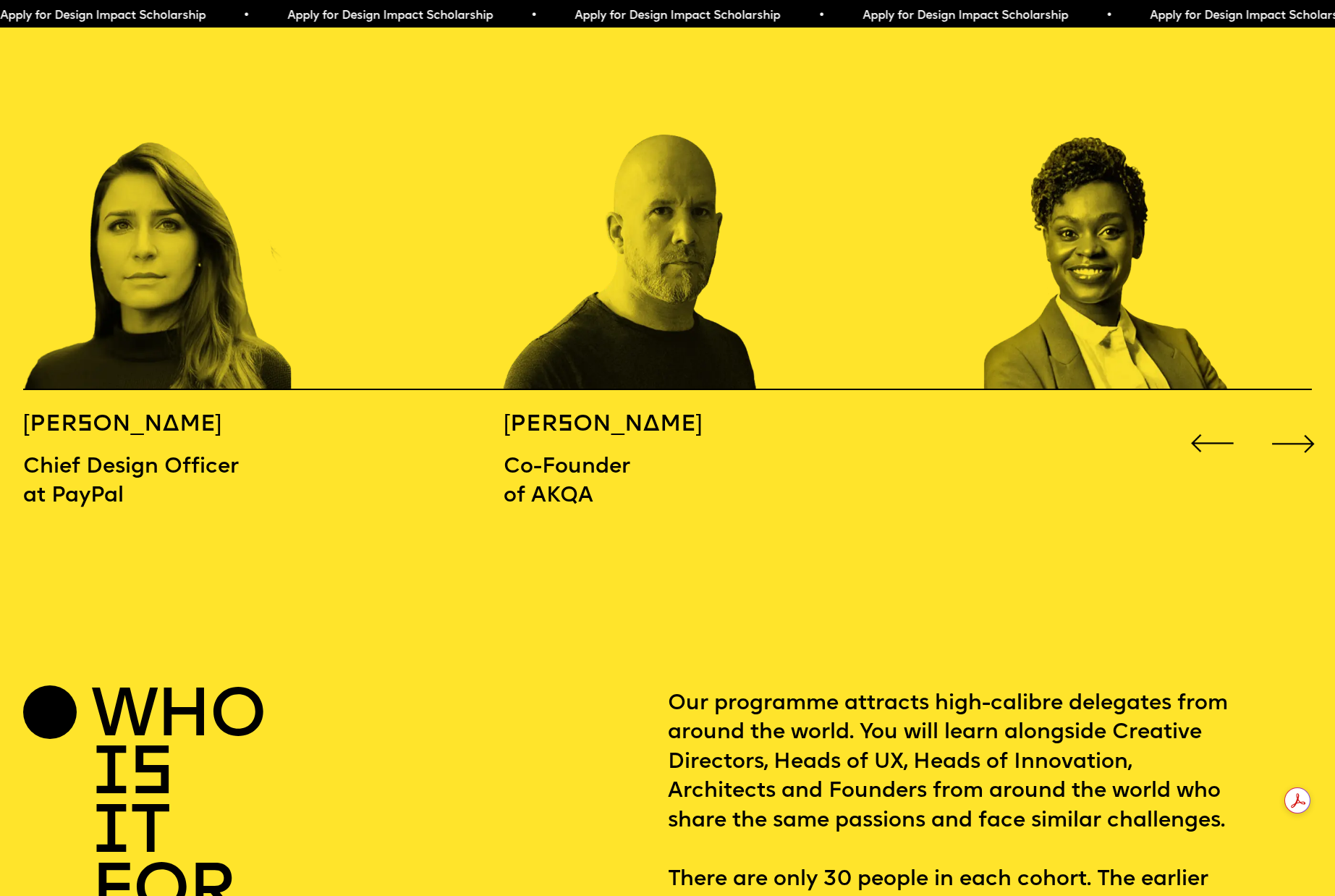
scroll to position [2087, 0]
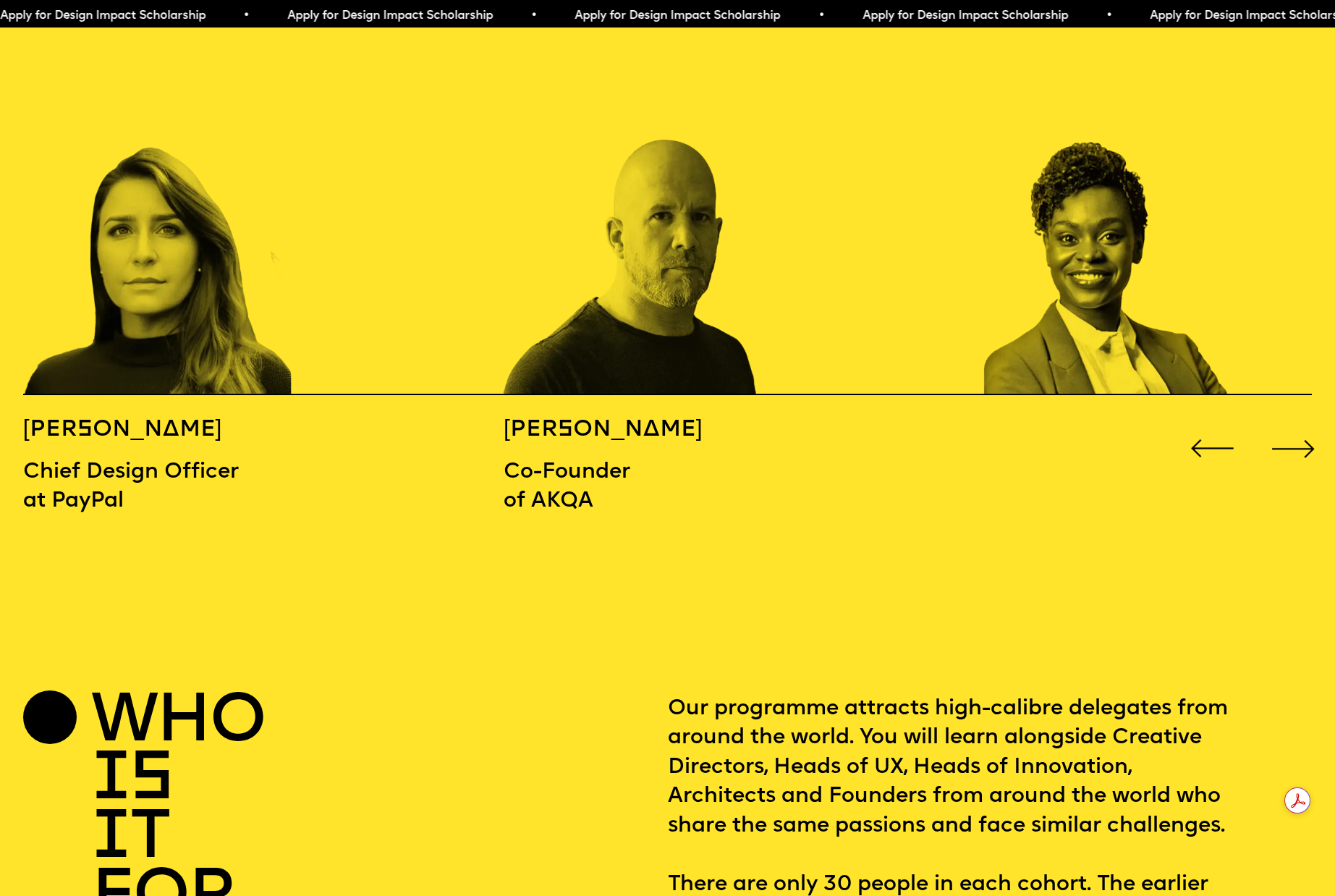
click at [1289, 421] on div "Next slide" at bounding box center [1293, 448] width 54 height 54
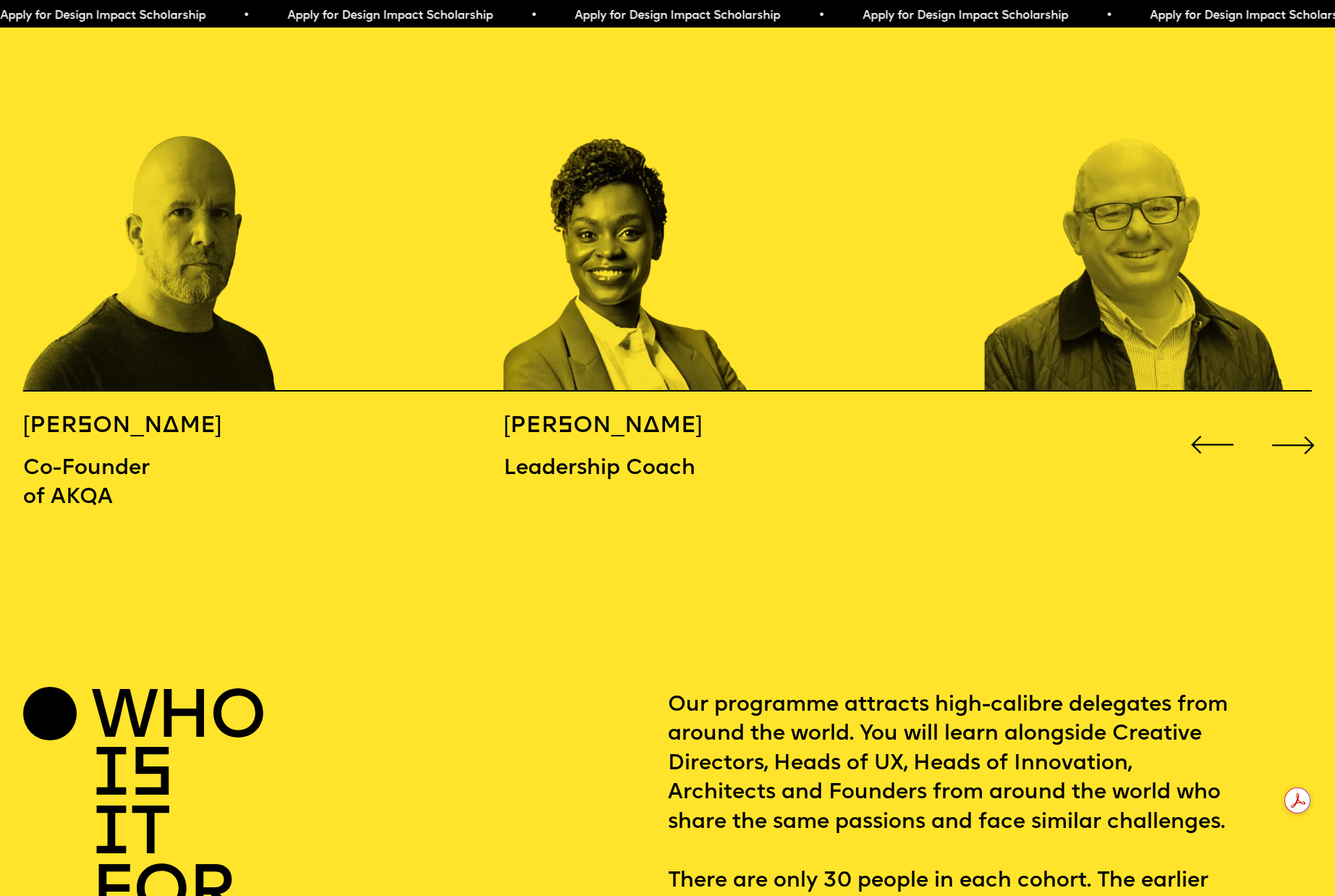
scroll to position [2081, 0]
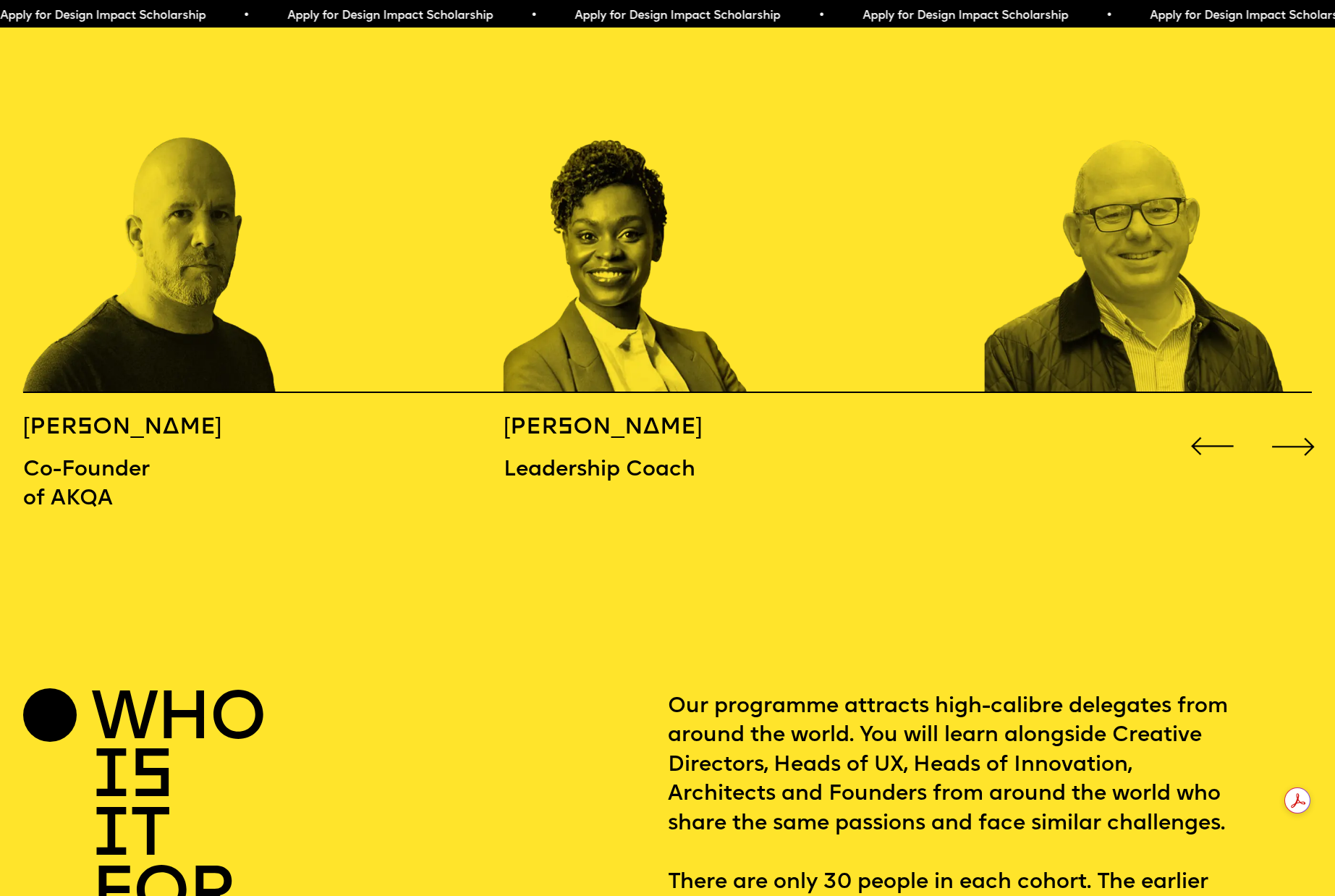
click at [1285, 420] on div "Next slide" at bounding box center [1293, 447] width 54 height 54
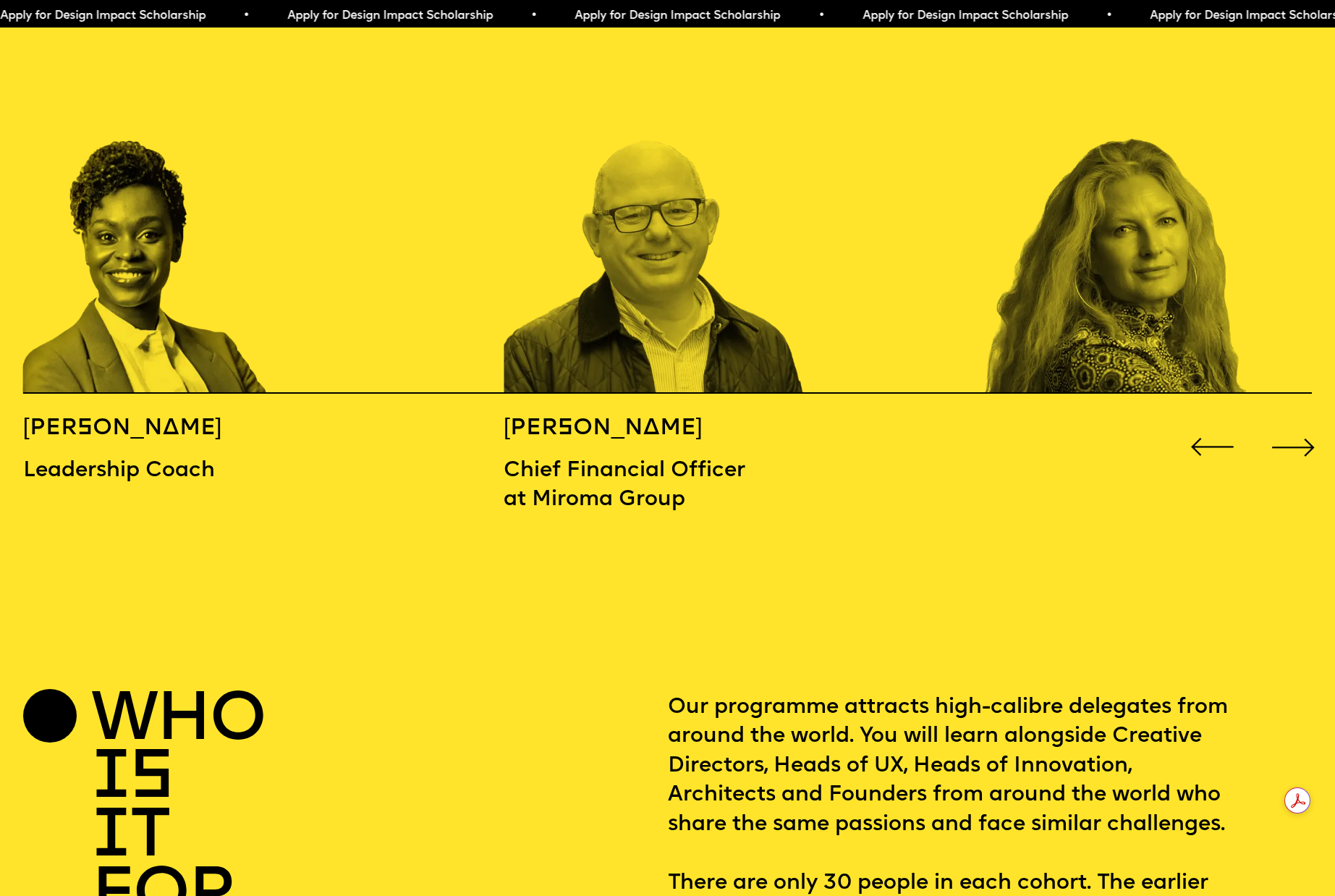
click at [1284, 421] on div "Next slide" at bounding box center [1293, 448] width 54 height 54
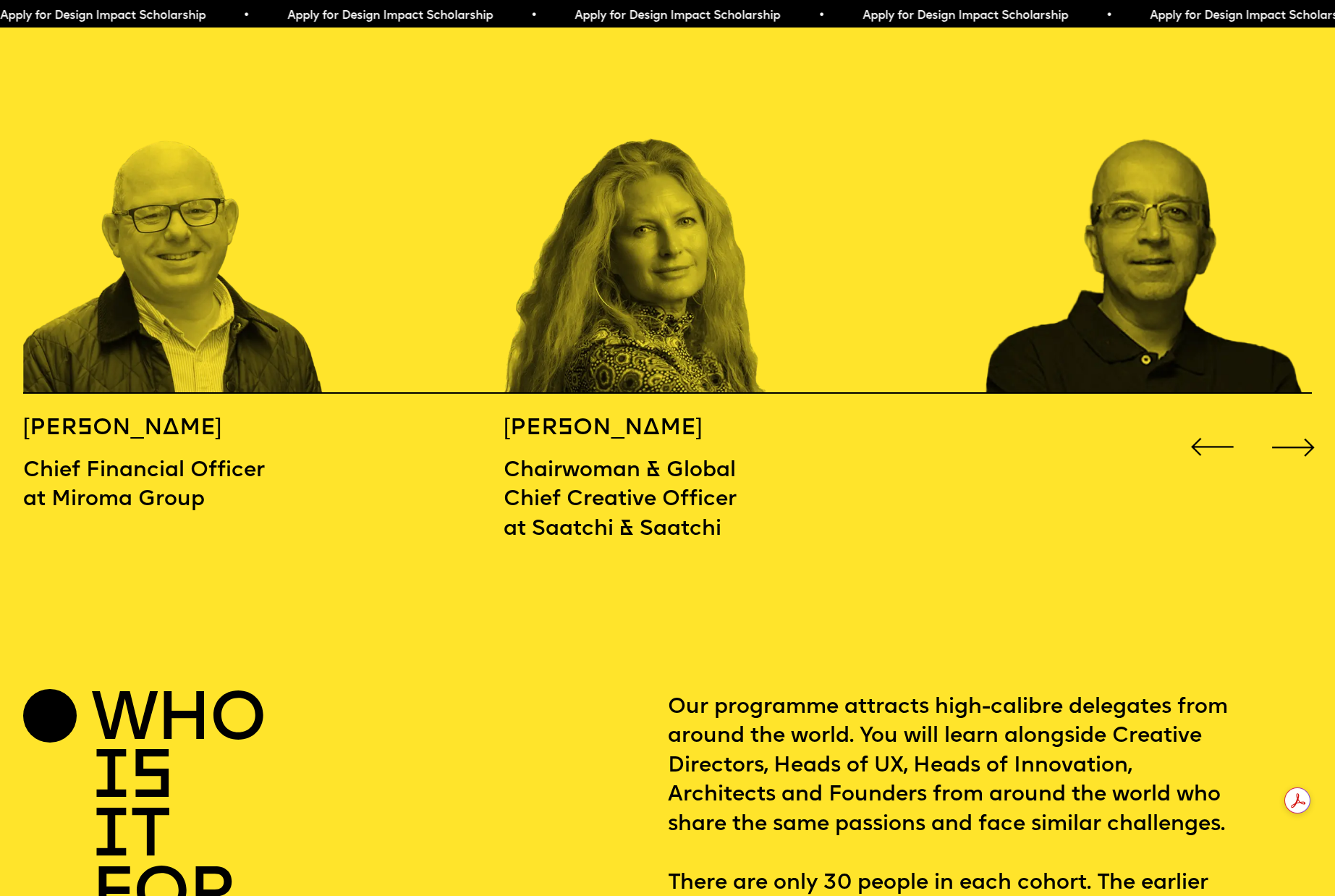
click at [1283, 421] on div "Next slide" at bounding box center [1293, 448] width 54 height 54
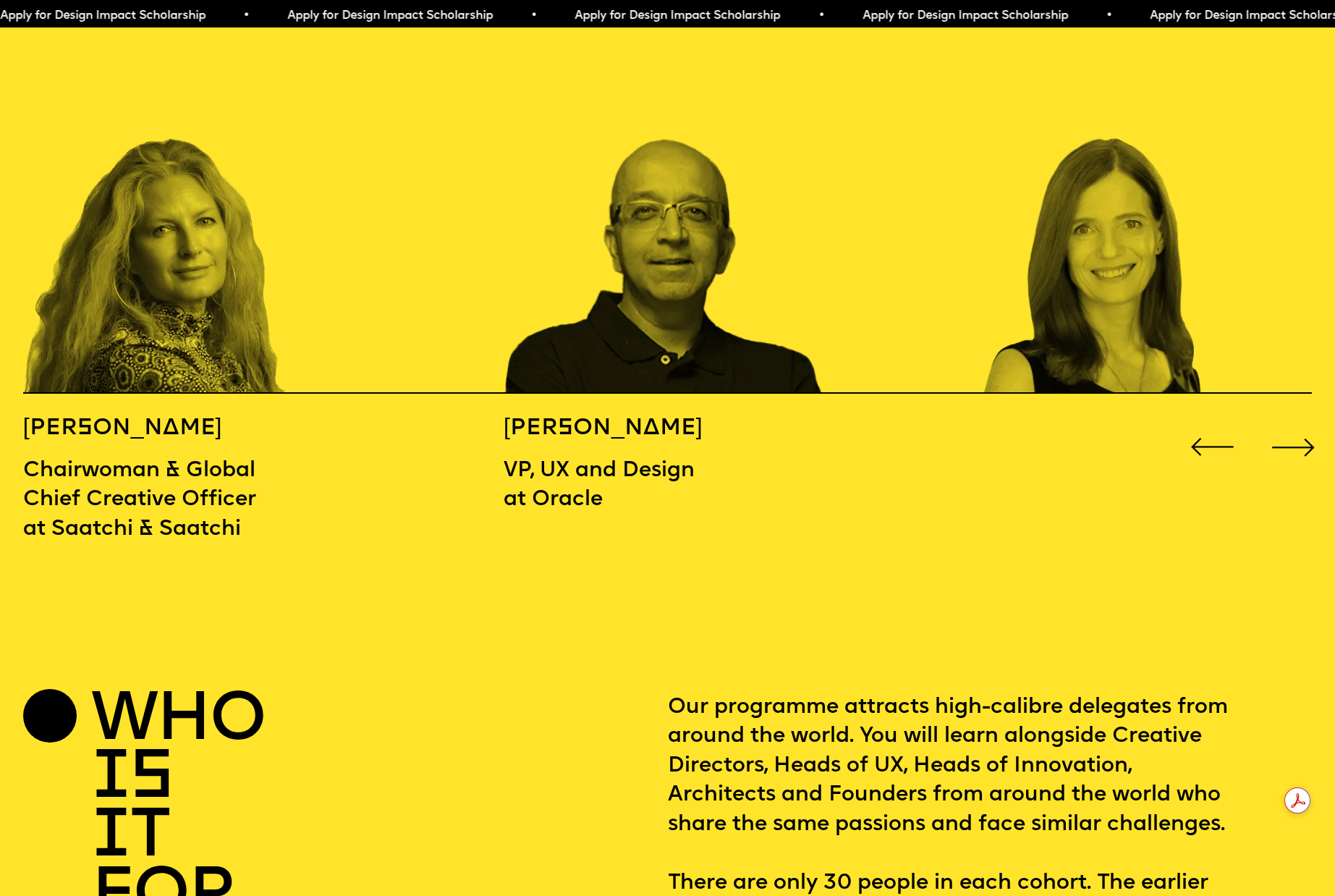
click at [1281, 421] on div "Next slide" at bounding box center [1293, 448] width 54 height 54
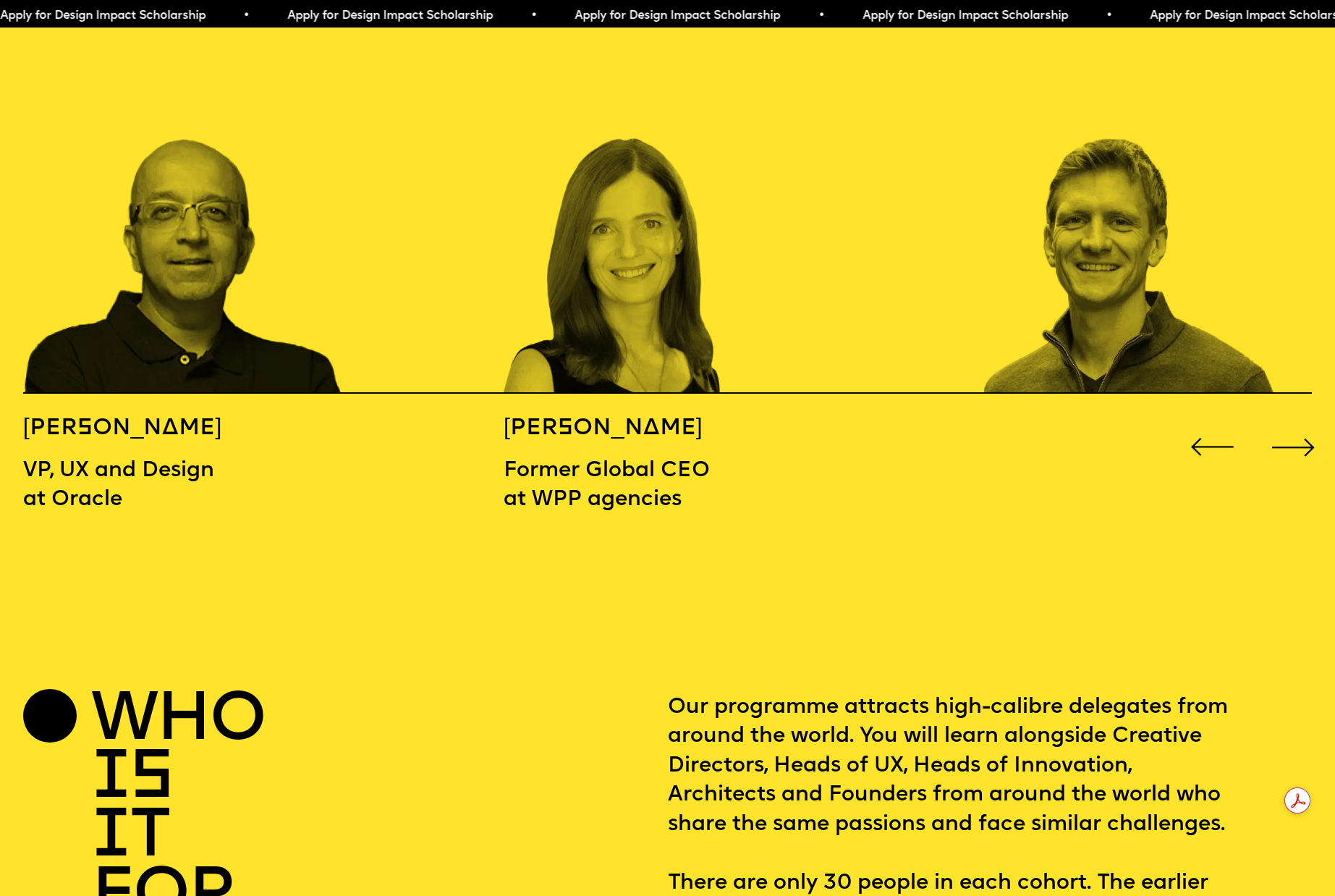
click at [1281, 421] on div "Next slide" at bounding box center [1293, 448] width 54 height 54
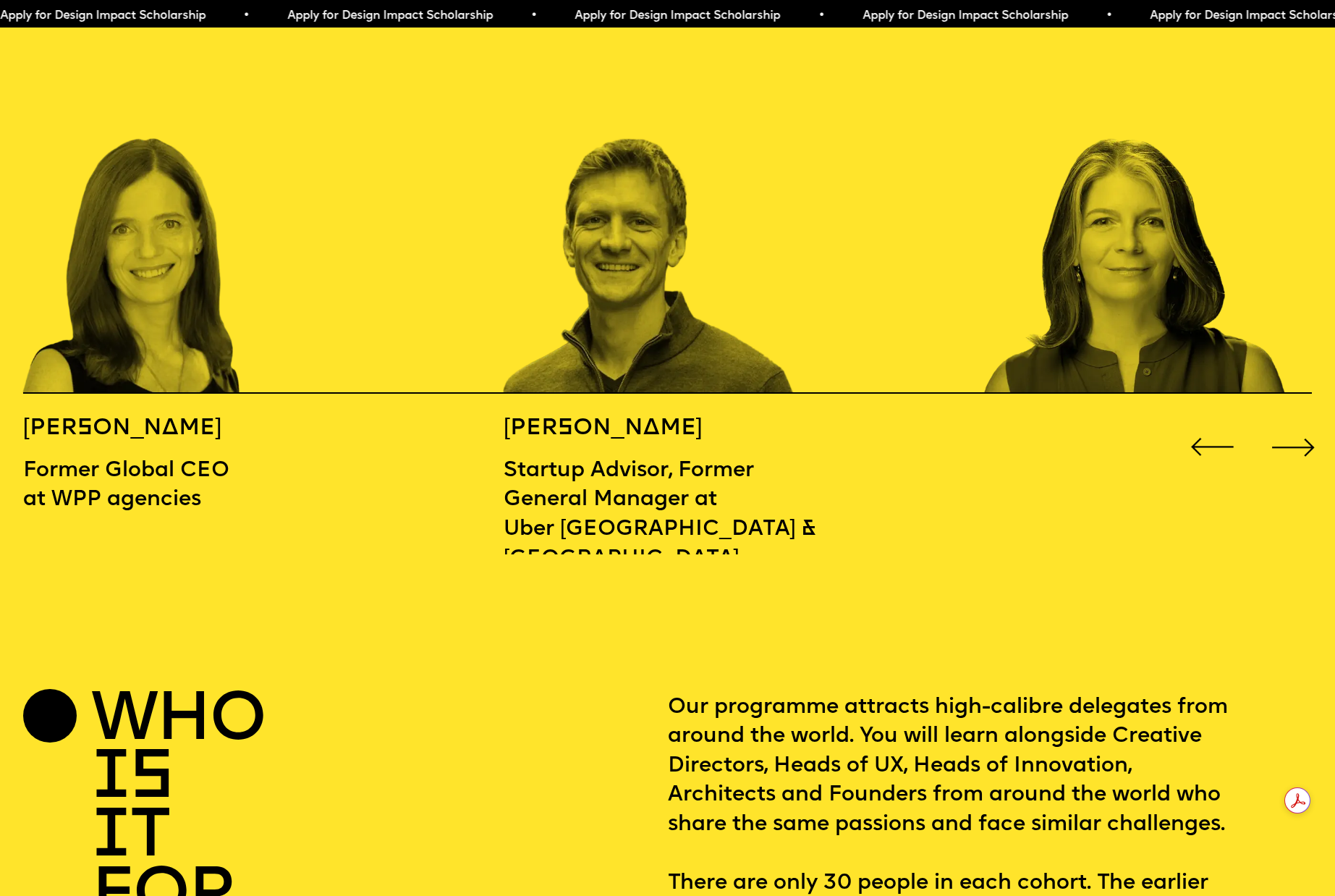
click at [1281, 421] on div "Next slide" at bounding box center [1293, 448] width 54 height 54
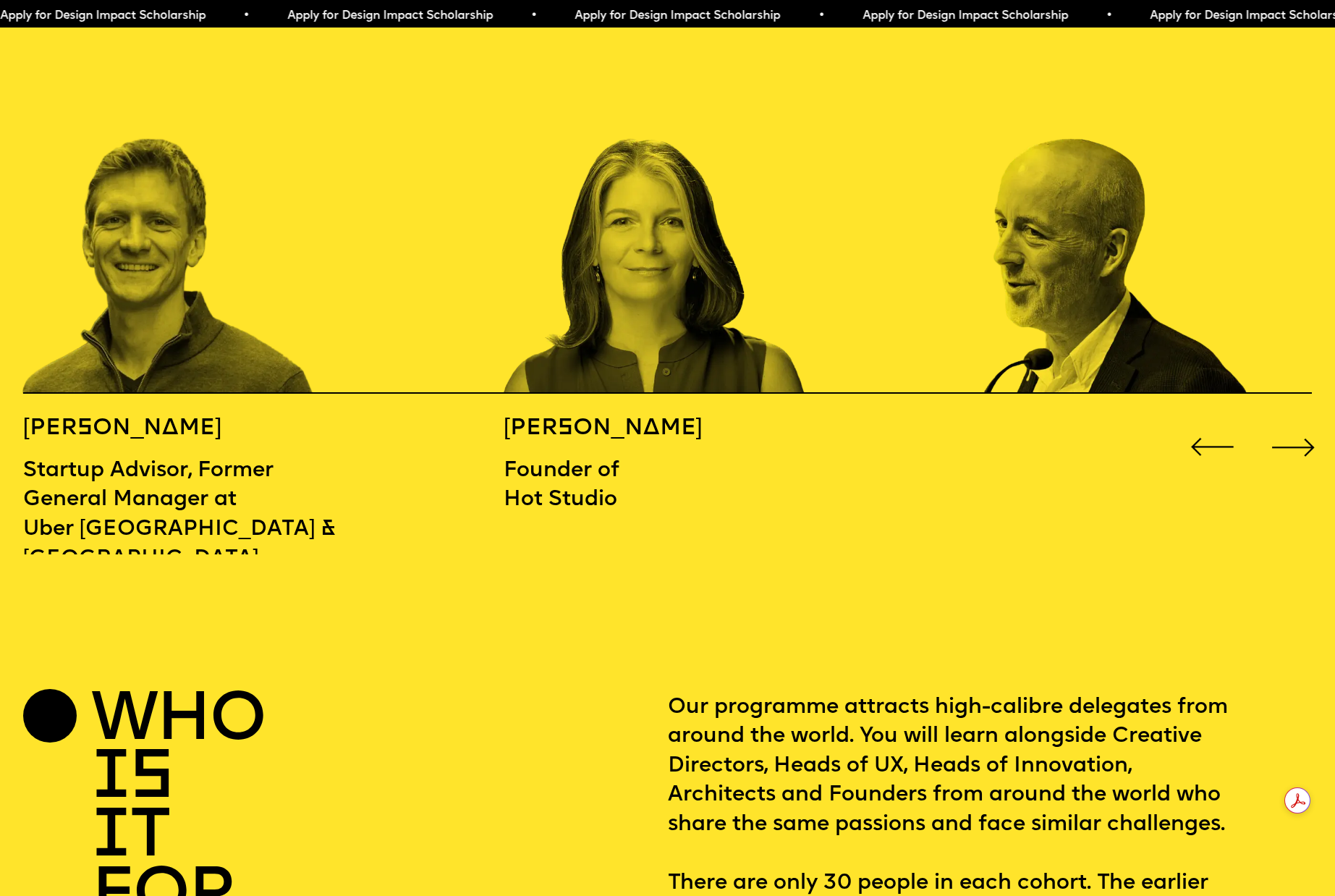
click at [1281, 421] on div "Next slide" at bounding box center [1293, 448] width 54 height 54
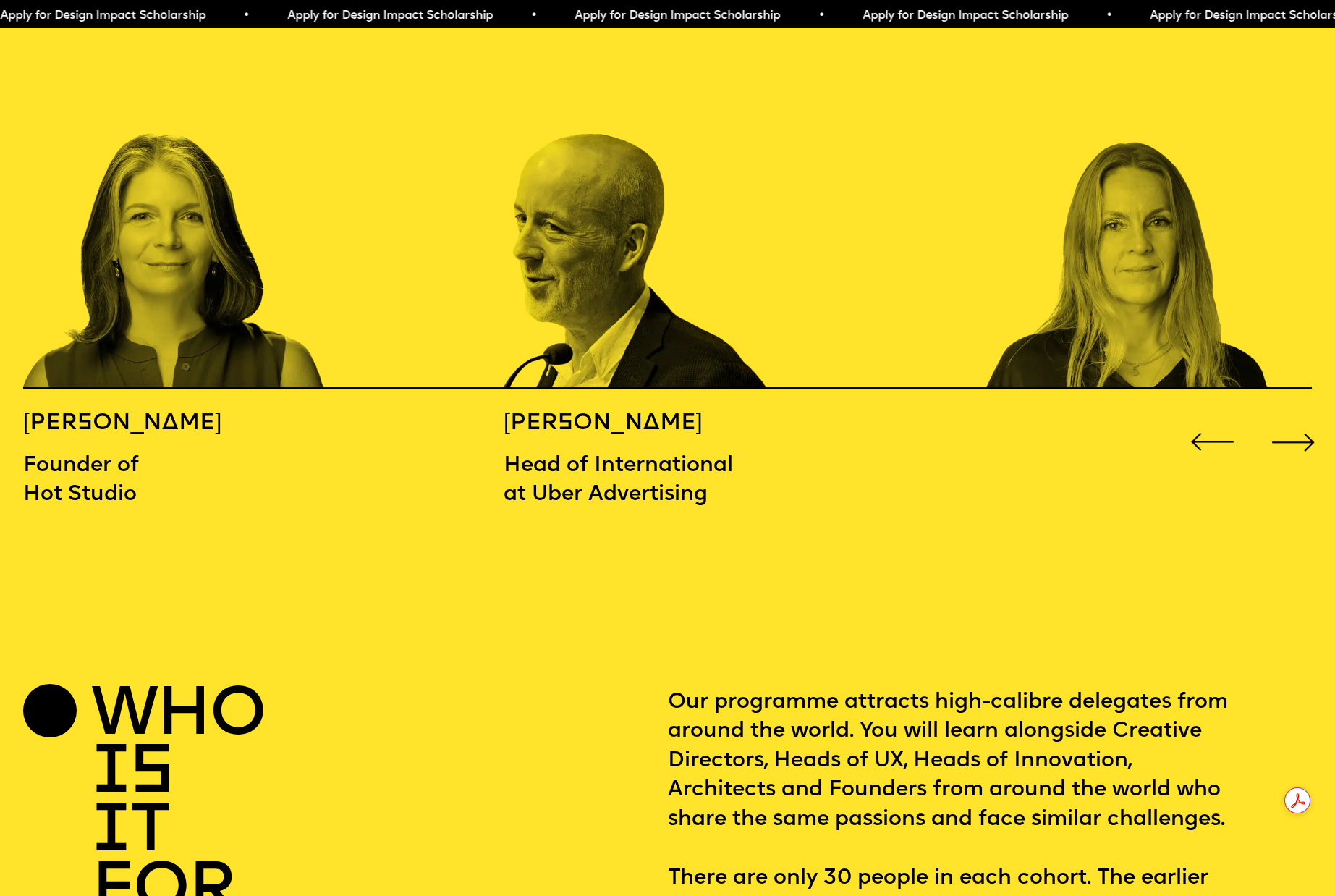
click at [1281, 416] on div "Next slide" at bounding box center [1293, 443] width 54 height 54
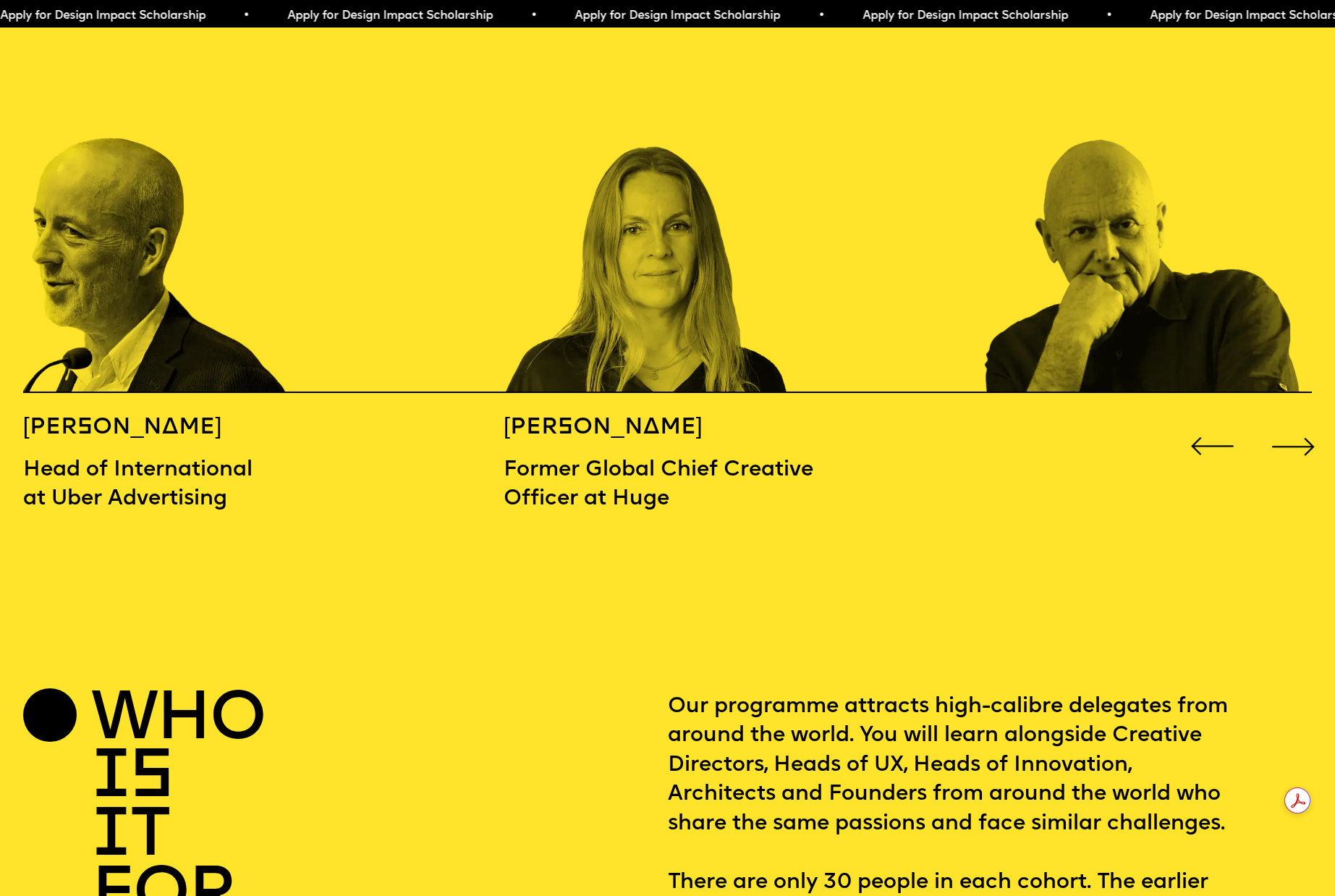
click at [1280, 420] on div "Next slide" at bounding box center [1293, 447] width 54 height 54
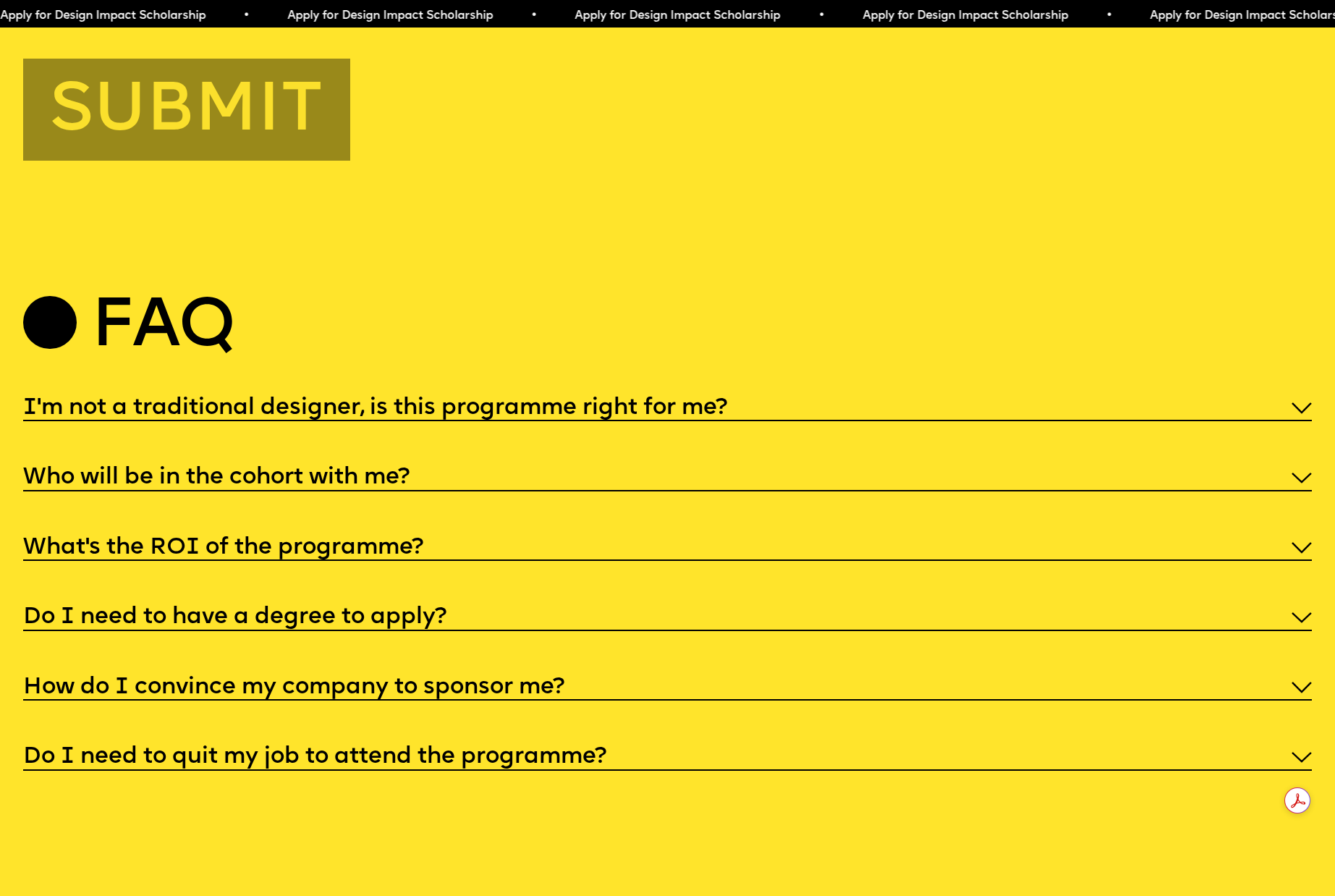
scroll to position [6779, 0]
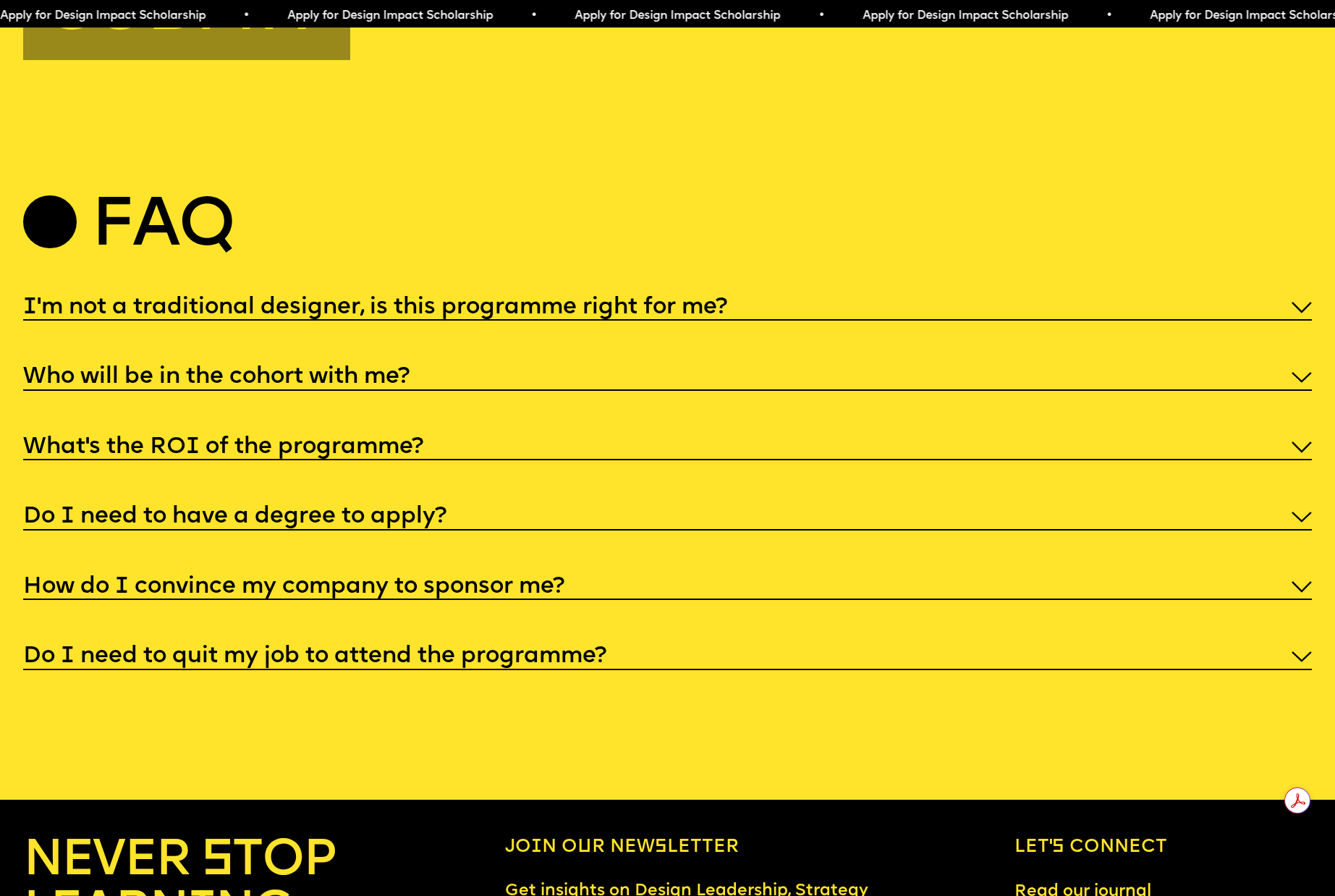
click at [501, 300] on h5 "I'm not a traditional designer, is this programme right for me?" at bounding box center [375, 307] width 704 height 14
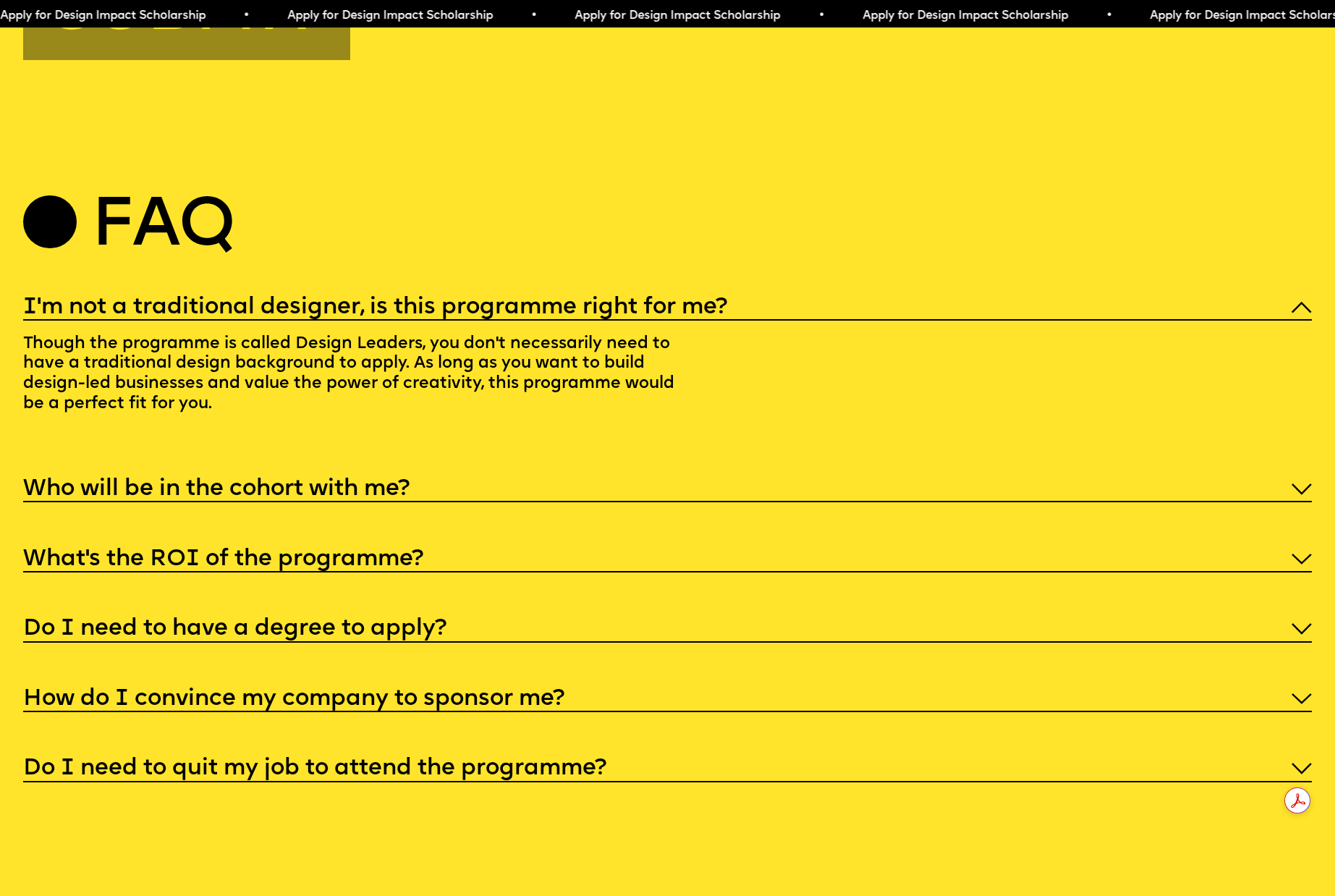
click at [404, 482] on h5 "Who will be in the cohort with me?" at bounding box center [216, 489] width 386 height 14
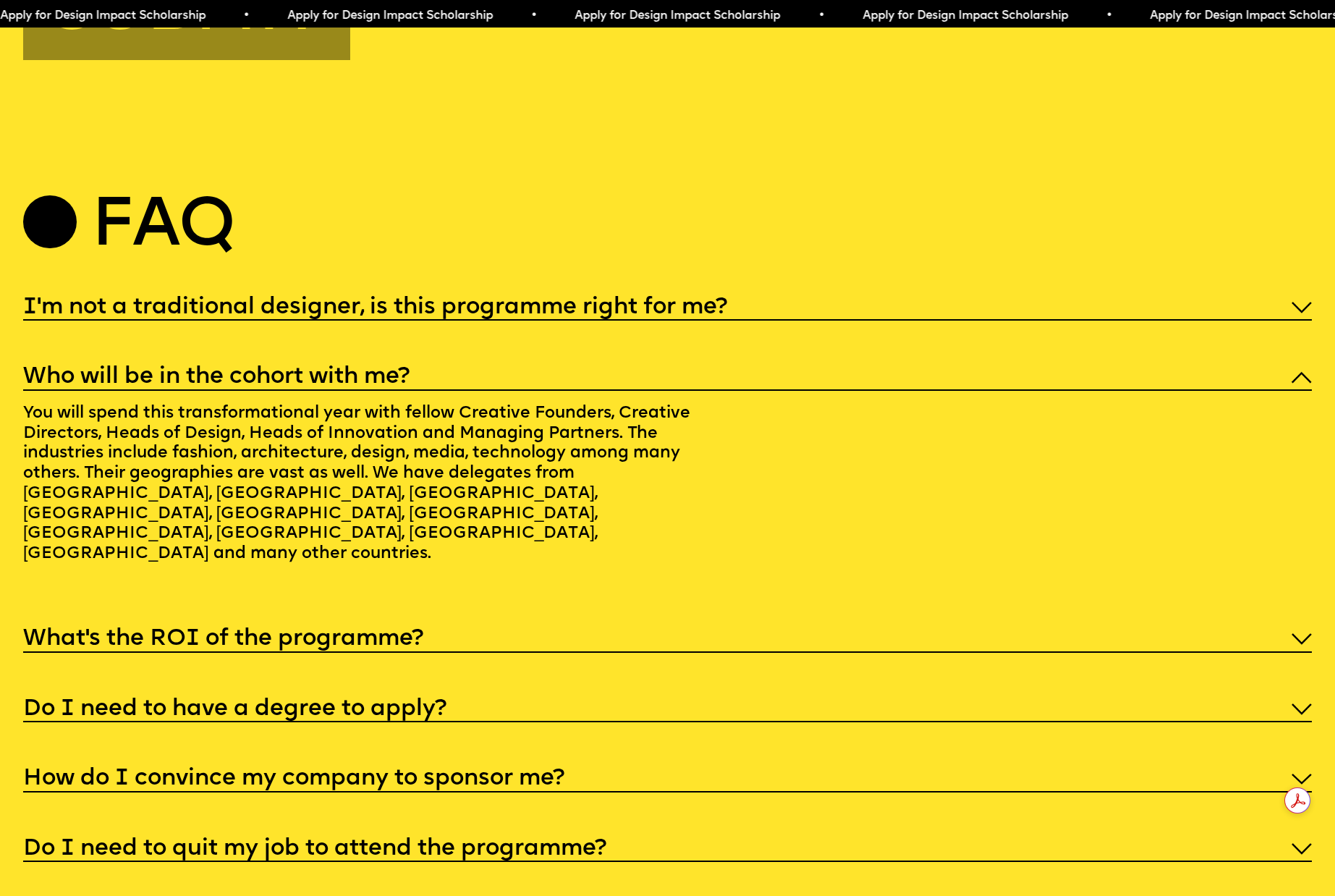
click at [390, 632] on h5 "What’s the ROI of the programme?" at bounding box center [224, 639] width 400 height 14
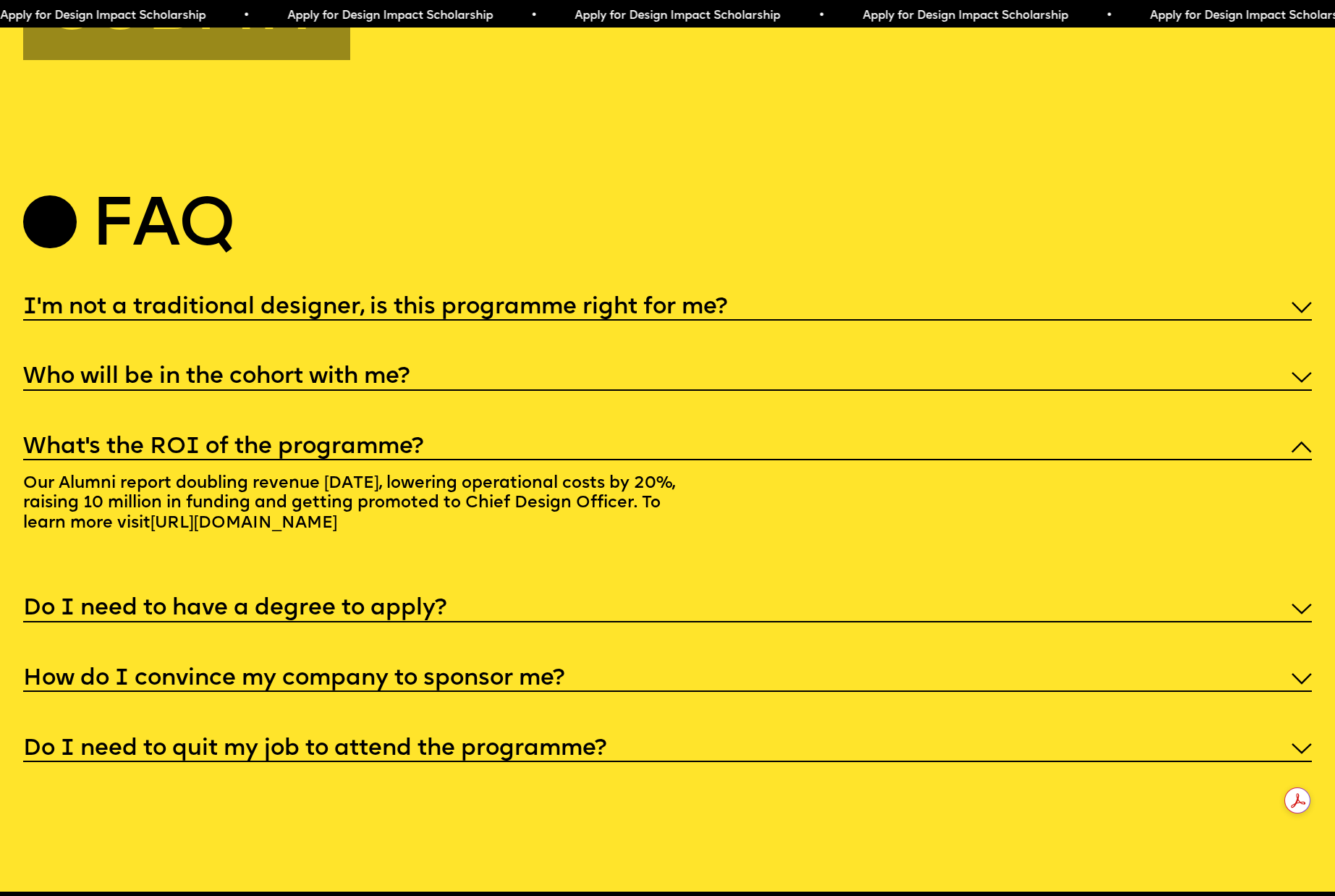
click at [405, 602] on h5 "Do I need to have a degree to apply?" at bounding box center [235, 608] width 423 height 14
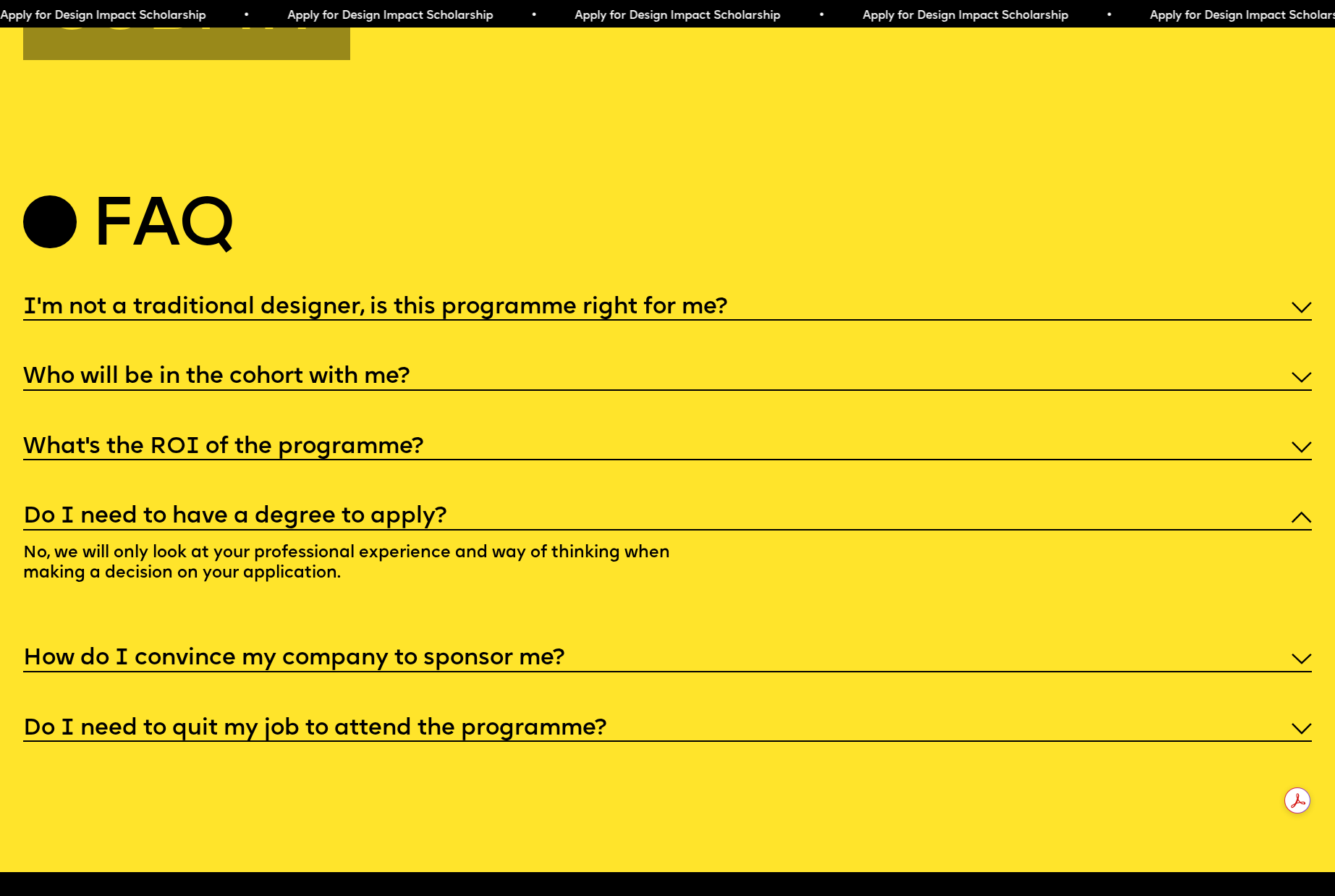
click at [478, 651] on h5 "How do I convince my company to sponsor me?" at bounding box center [294, 658] width 541 height 14
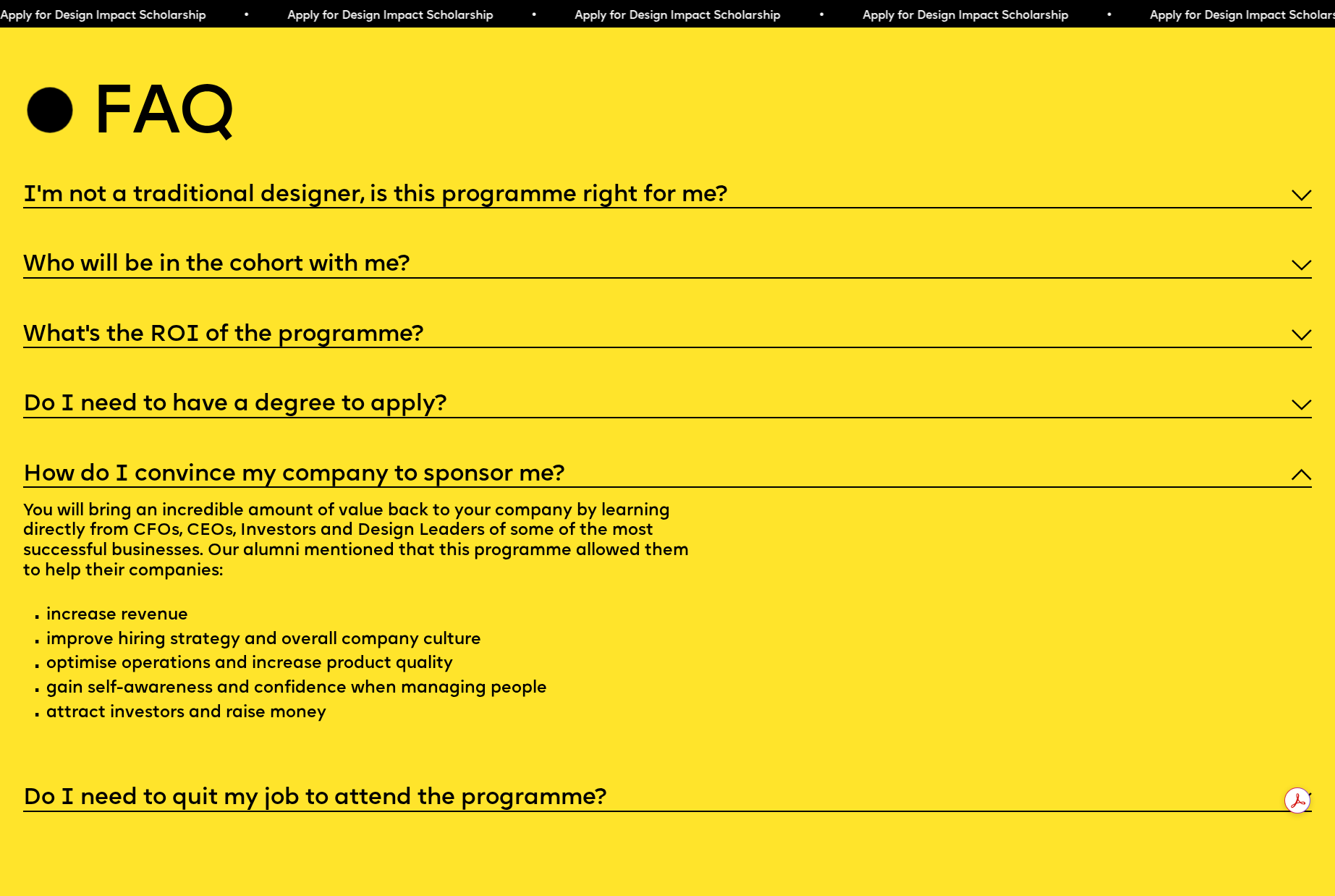
scroll to position [6915, 0]
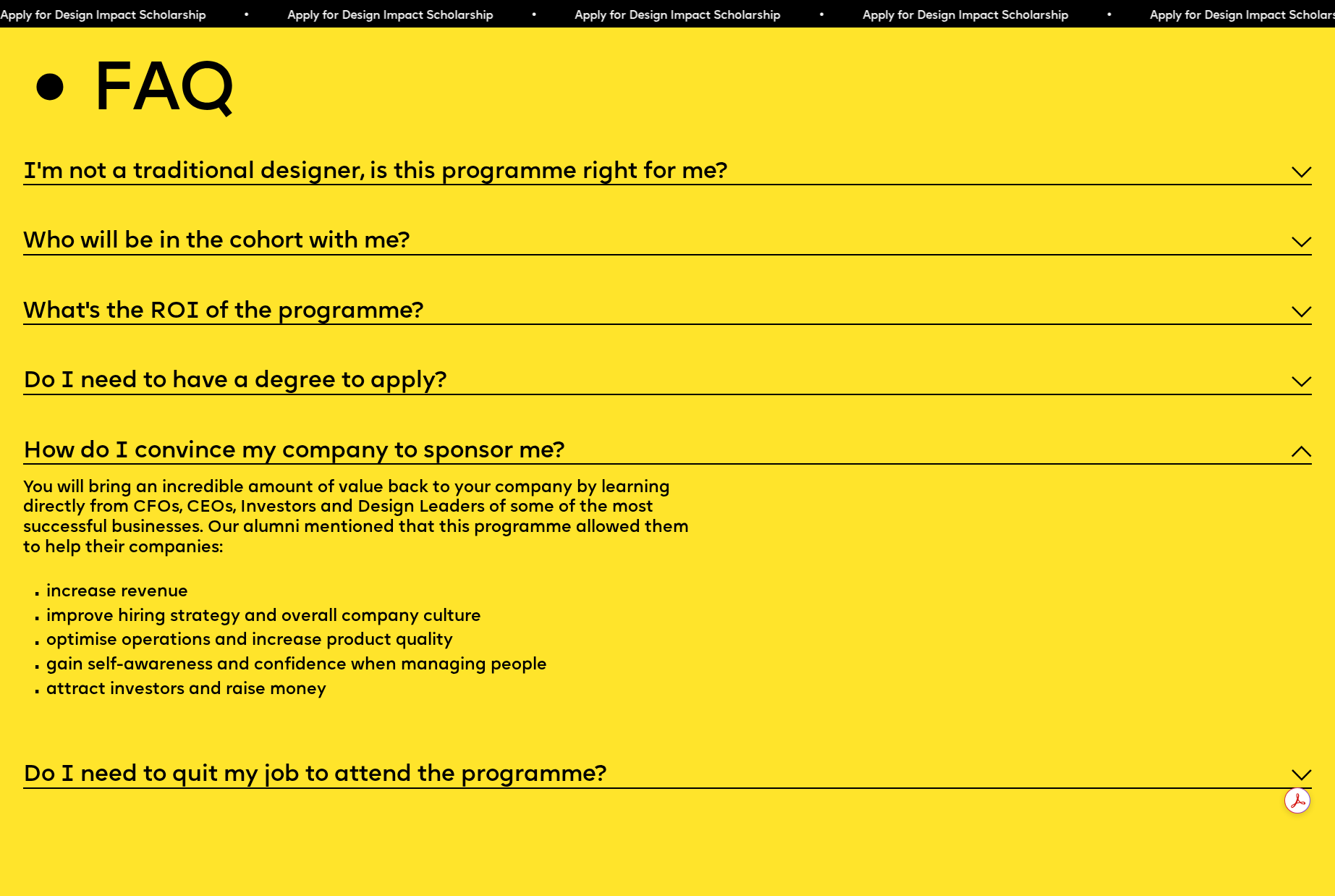
click at [415, 767] on h5 "Do I need to quit my job to attend the programme?" at bounding box center [315, 774] width 583 height 14
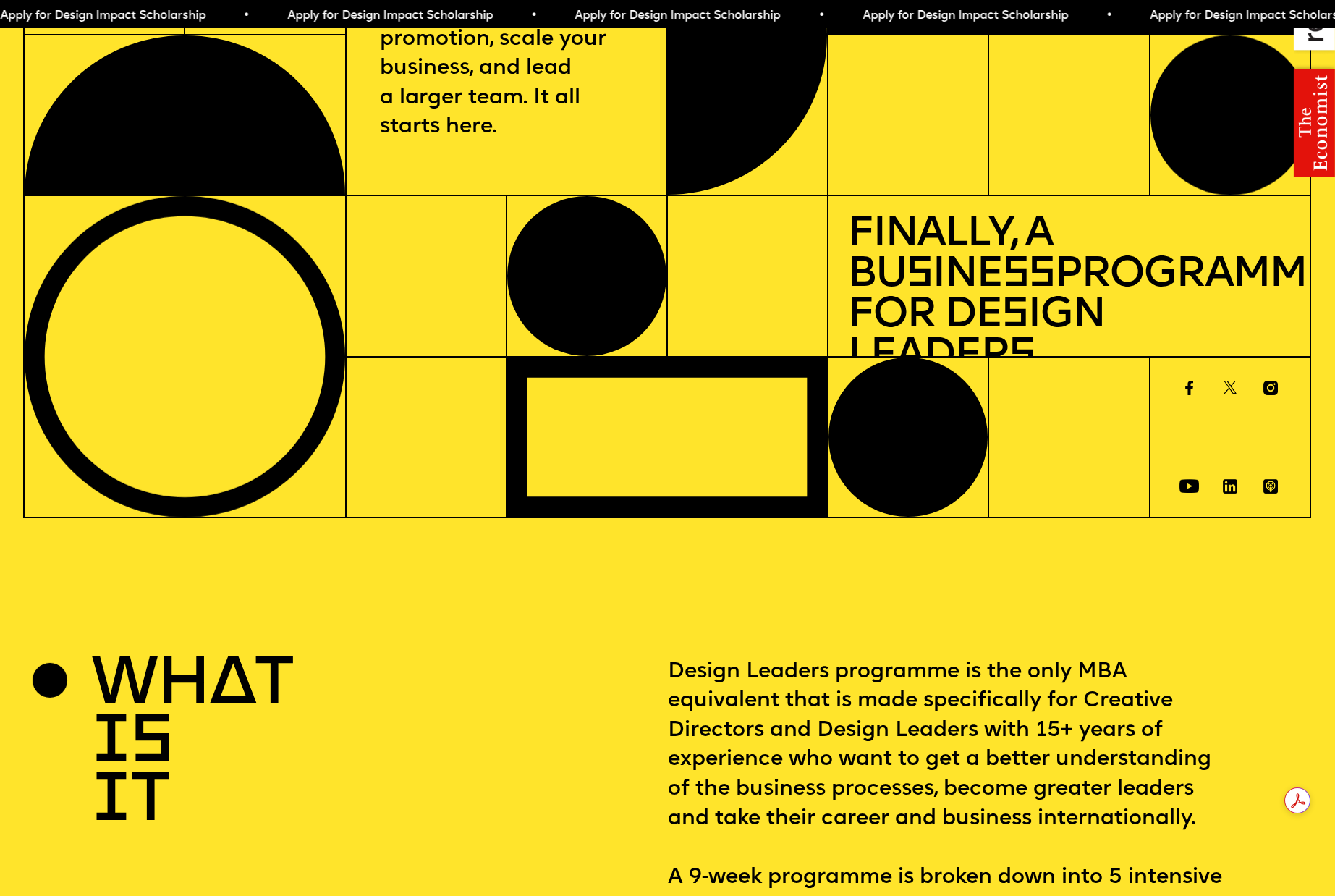
scroll to position [0, 0]
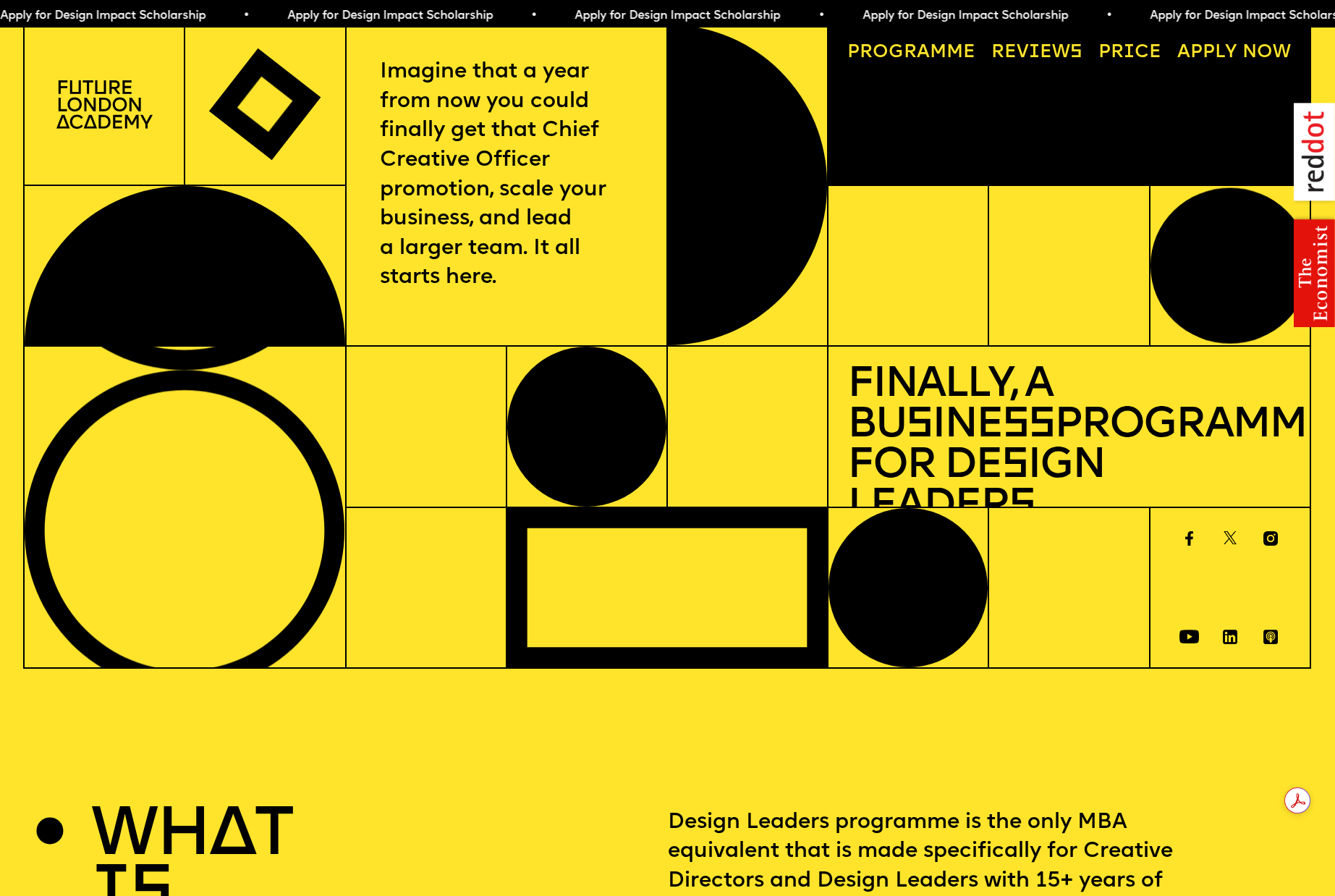
click at [678, 13] on span "Apply for Design Impact Scholarship • Apply for Design Impact Scholarship • App…" at bounding box center [718, 16] width 1438 height 12
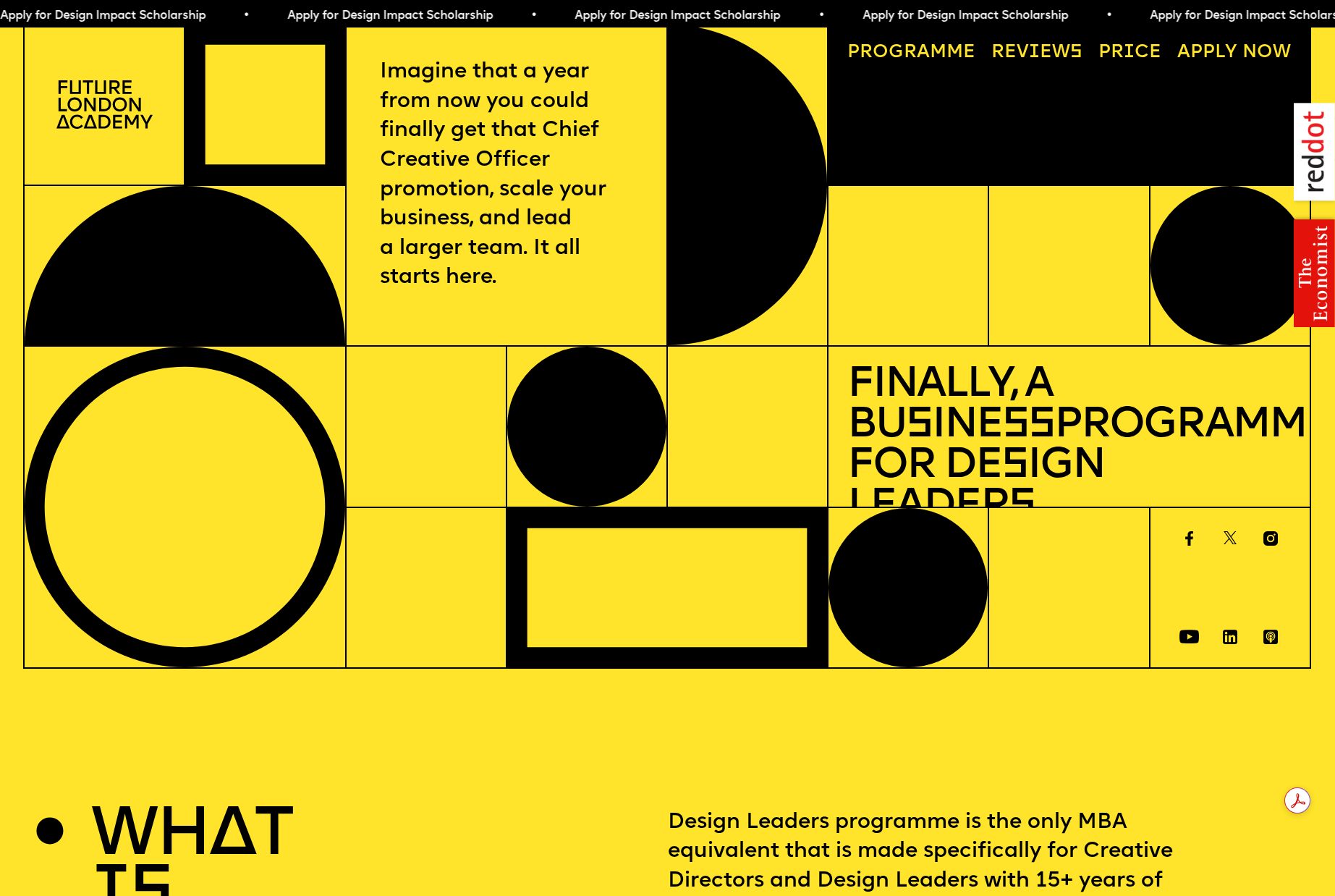
click at [1117, 49] on link "Price" at bounding box center [1129, 52] width 82 height 37
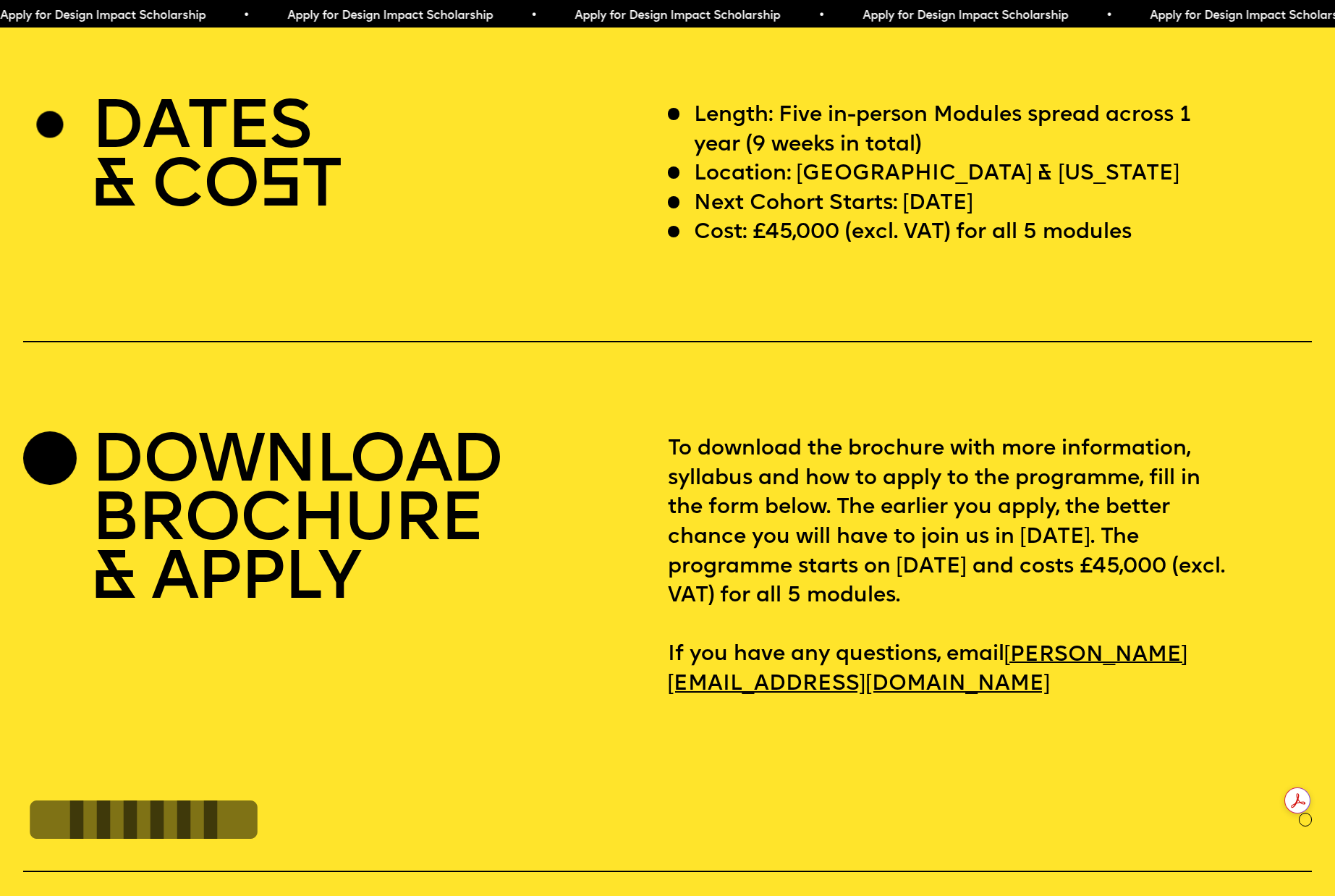
scroll to position [5458, 0]
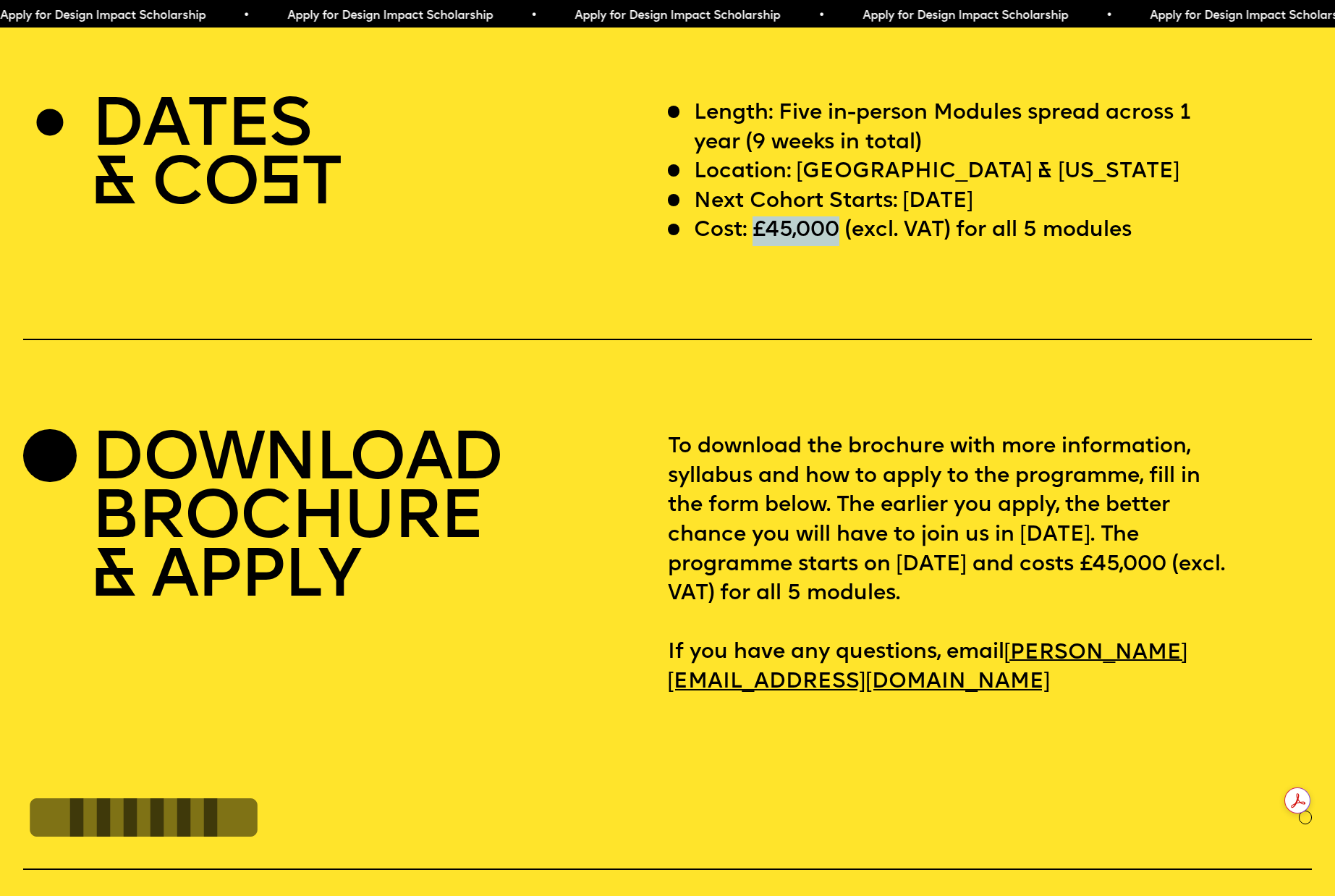
drag, startPoint x: 842, startPoint y: 199, endPoint x: 758, endPoint y: 206, distance: 84.3
click at [758, 216] on p "Cost: £45,000 (excl. VAT) for all 5 modules" at bounding box center [913, 231] width 437 height 29
copy p "£45,000"
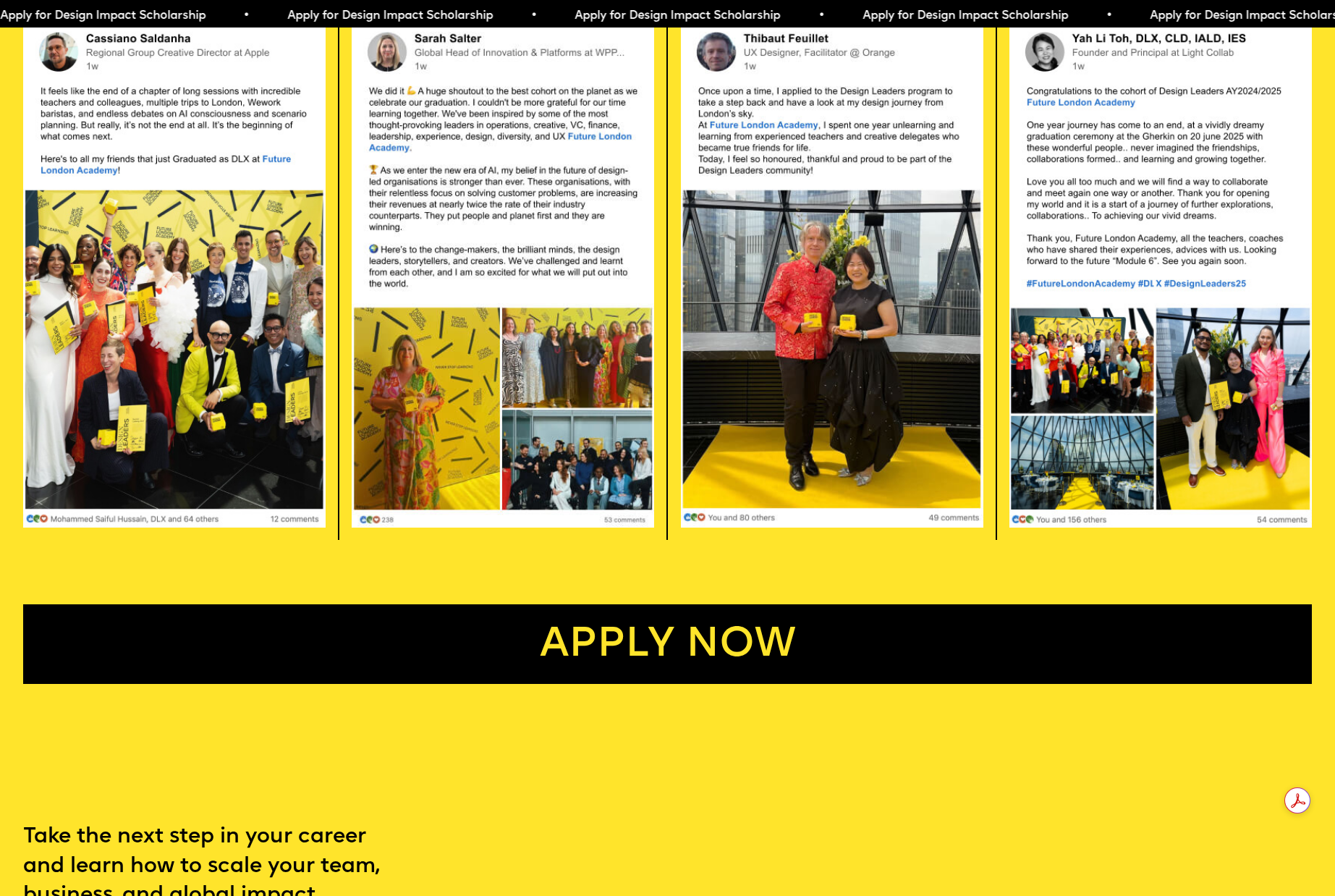
scroll to position [3764, 0]
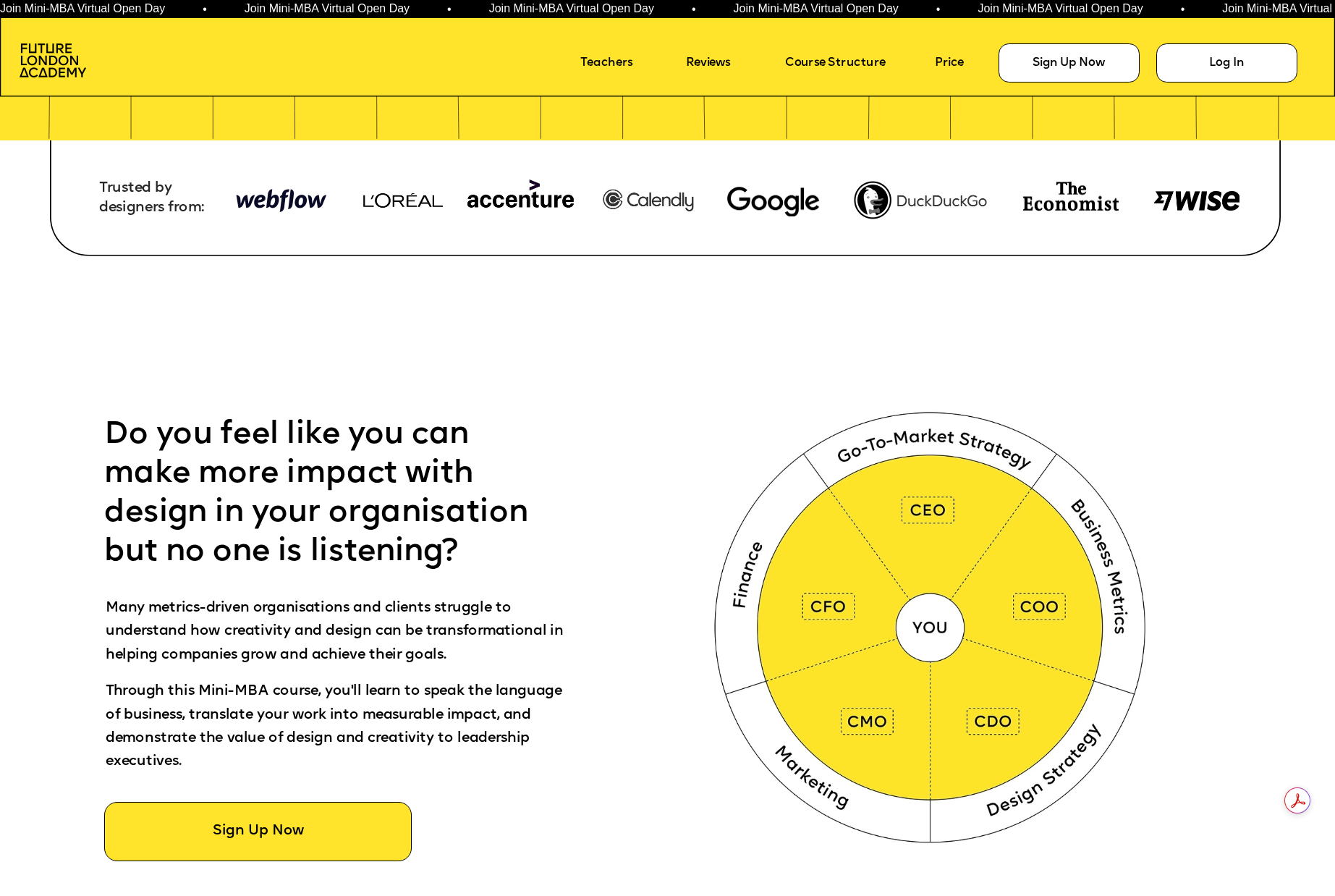
scroll to position [674, 0]
